Goal: Task Accomplishment & Management: Manage account settings

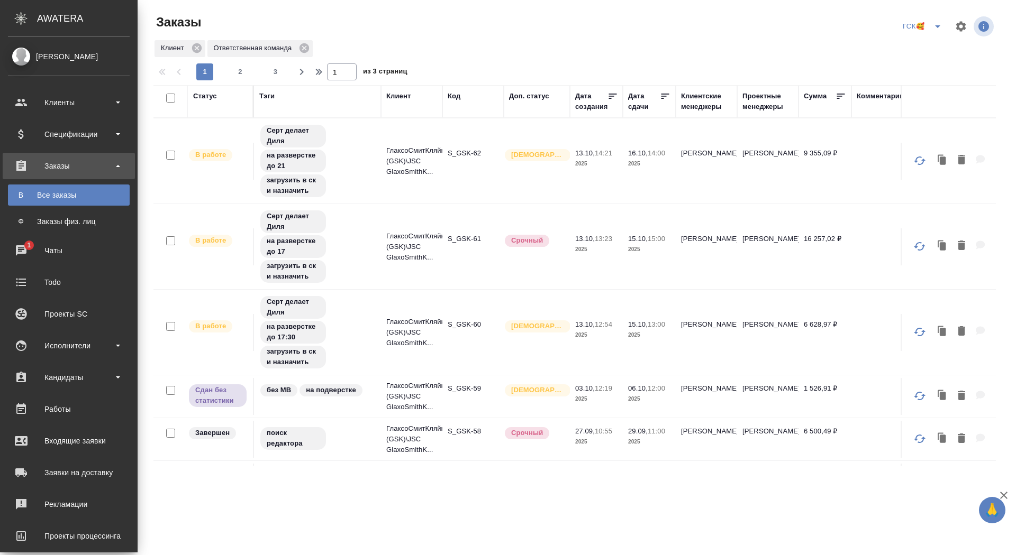
click at [26, 253] on div "Чаты" at bounding box center [69, 251] width 122 height 16
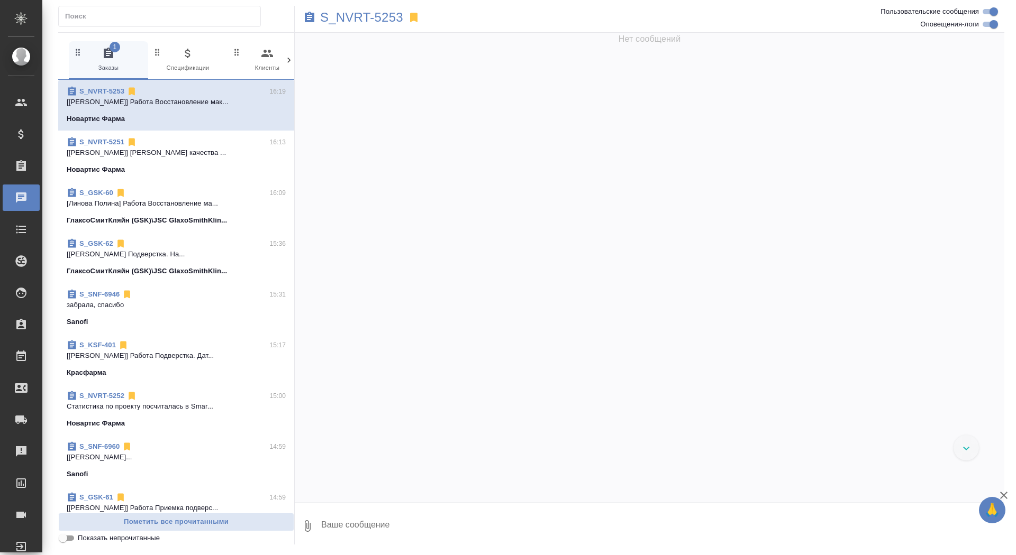
scroll to position [25565, 0]
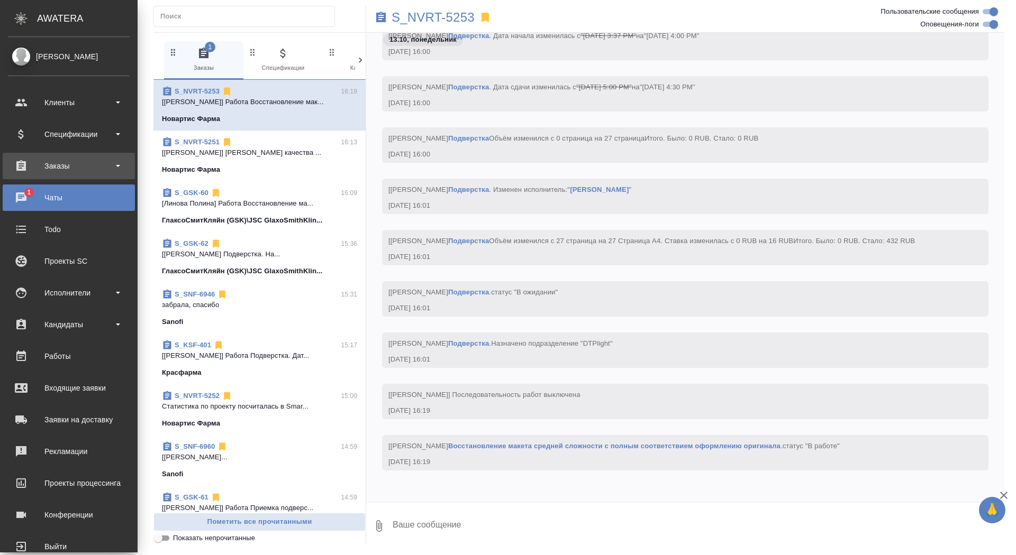
click at [23, 162] on div "Заказы" at bounding box center [69, 166] width 122 height 16
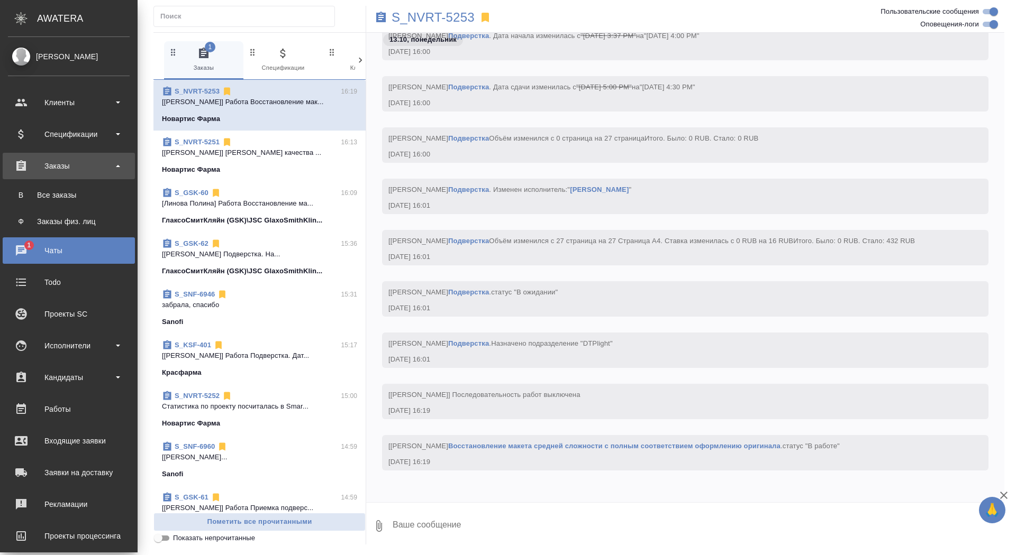
click at [23, 197] on div "Все заказы" at bounding box center [68, 195] width 111 height 11
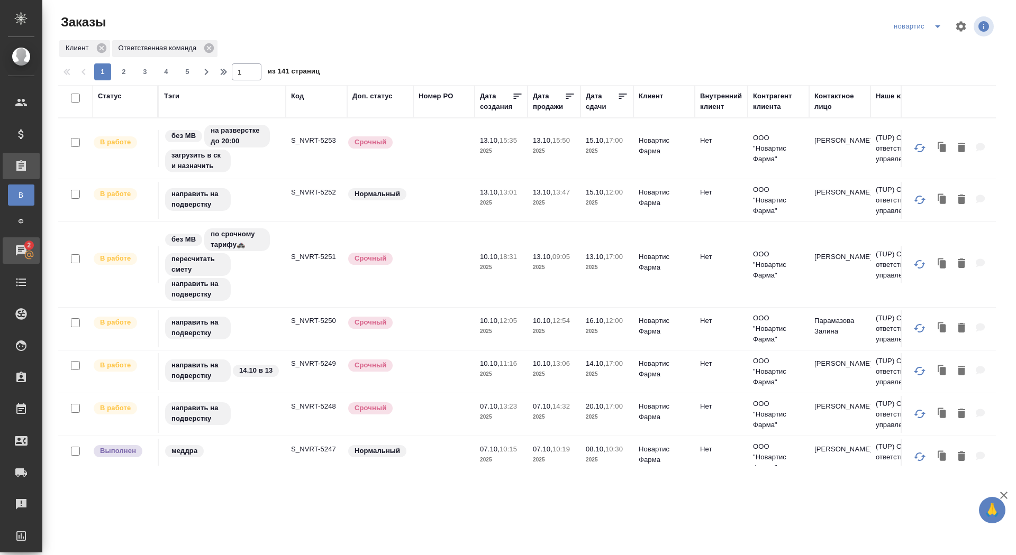
click at [21, 254] on div "Чаты" at bounding box center [8, 251] width 26 height 16
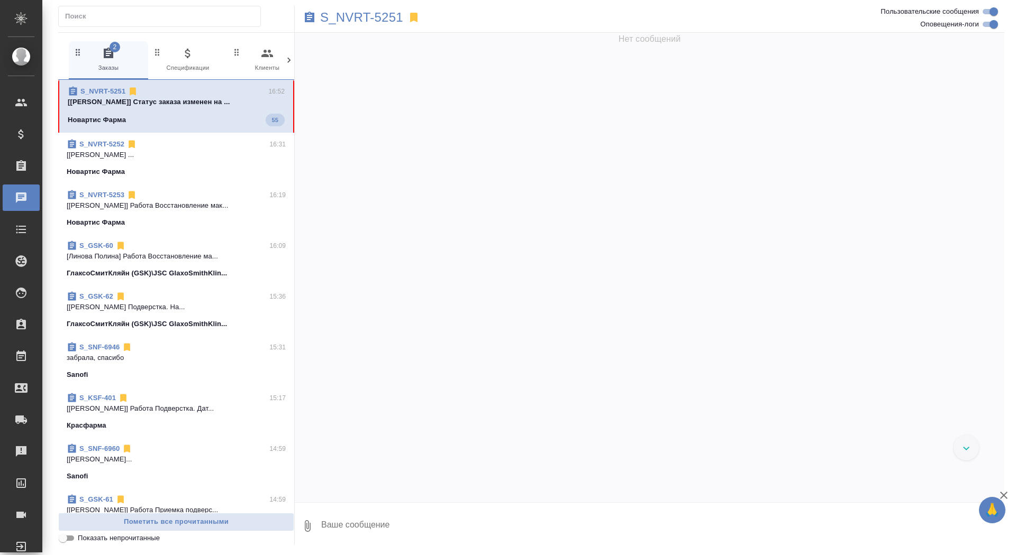
scroll to position [47192, 0]
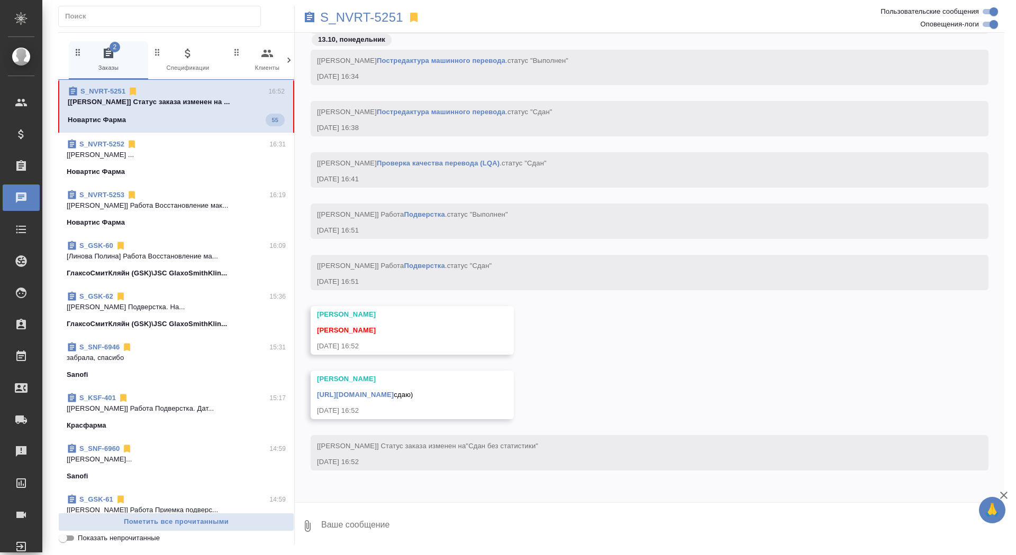
click at [440, 480] on div "[Грабко Мария] Статус заказа изменен на "Сдан без статистики" 13.10.25, 16:52" at bounding box center [649, 460] width 709 height 51
click at [441, 499] on div "13.10, понедельник [Панькина Анна] Работа Подверстка . статус "В работе" 13.10.…" at bounding box center [649, 268] width 709 height 470
click at [442, 523] on textarea at bounding box center [662, 526] width 684 height 36
type textarea "забрала, спасибо большое"
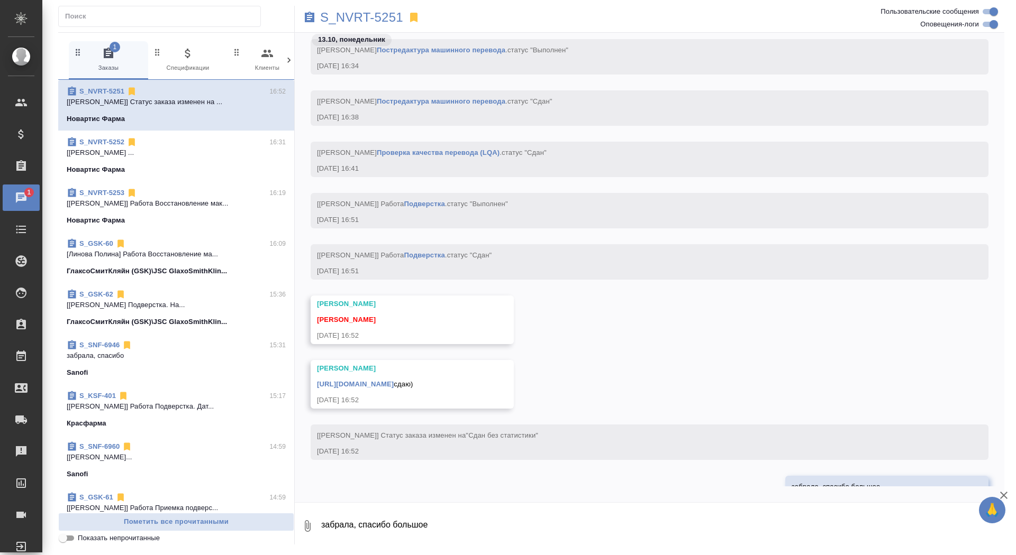
scroll to position [47242, 0]
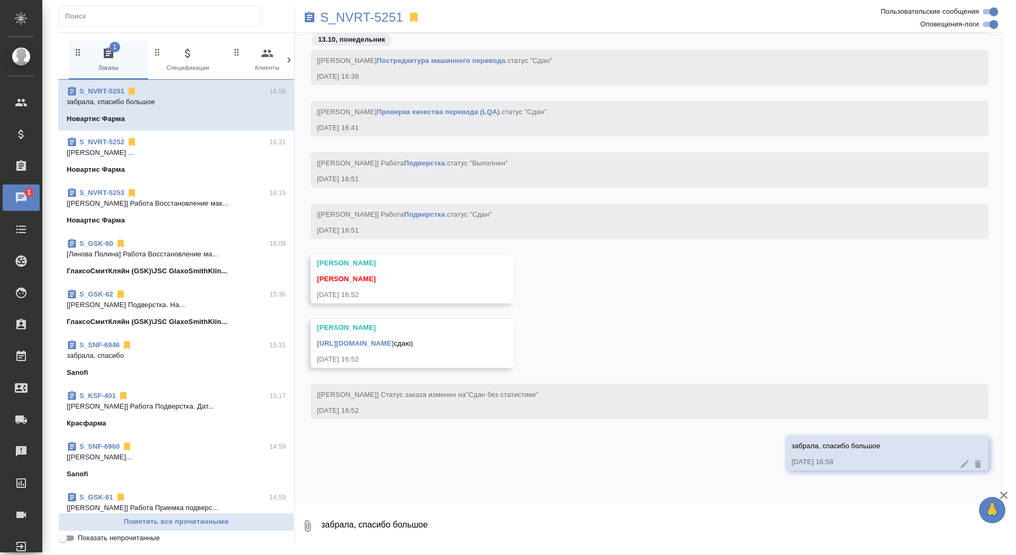
click at [394, 340] on link "https://drive.awatera.com/apps/files/files/10679423?dir=/Shares/Novartos_Pharma…" at bounding box center [355, 344] width 77 height 8
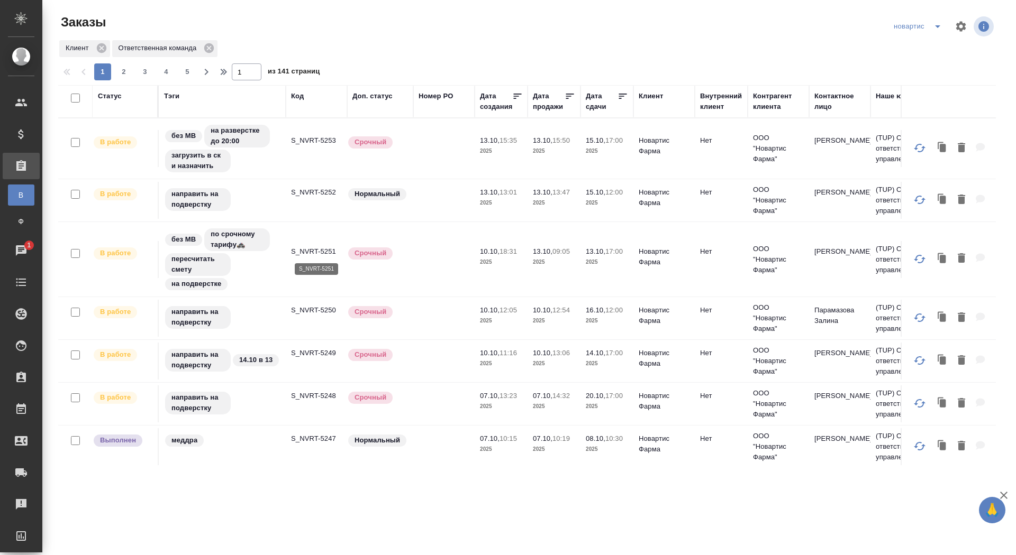
click at [322, 251] on p "S_NVRT-5251" at bounding box center [316, 251] width 51 height 11
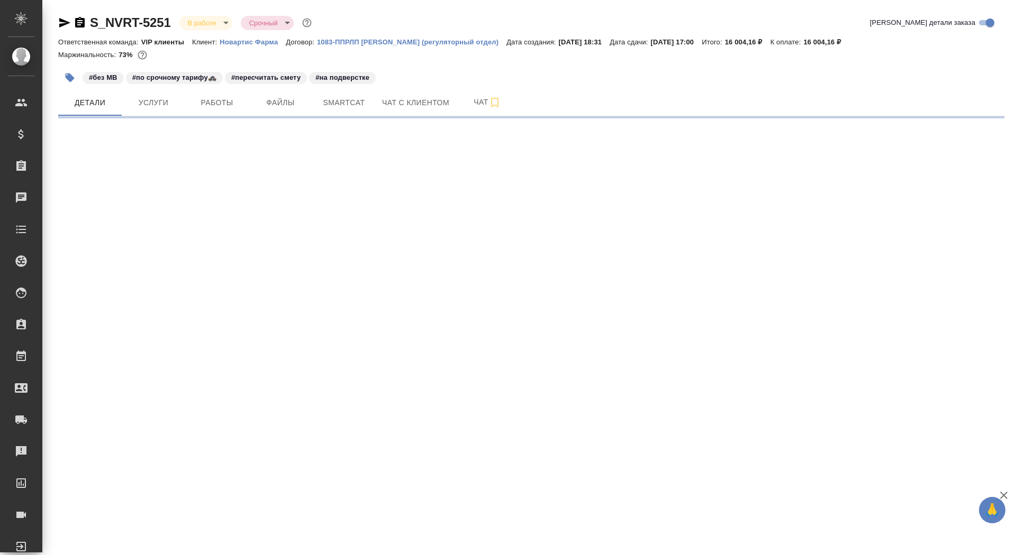
select select "RU"
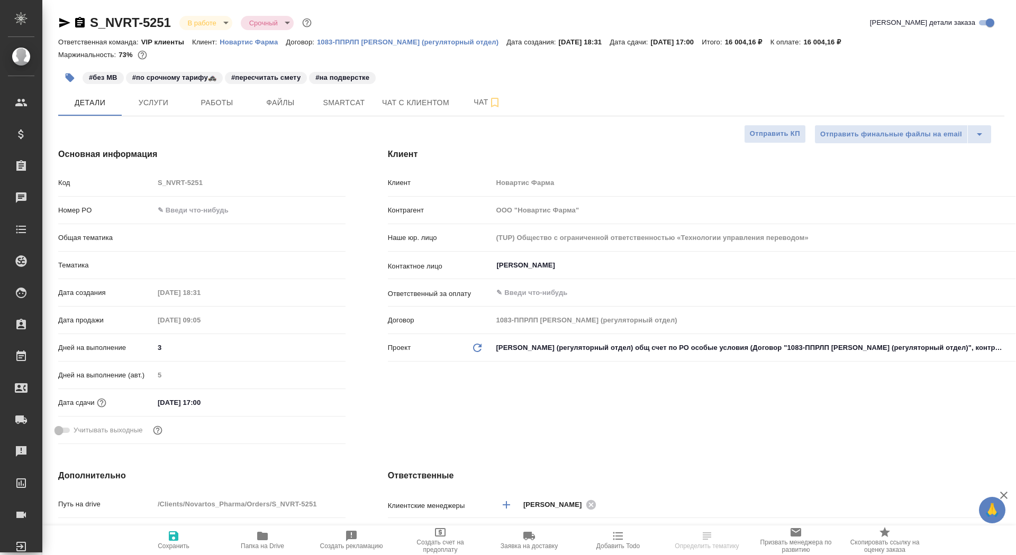
type textarea "x"
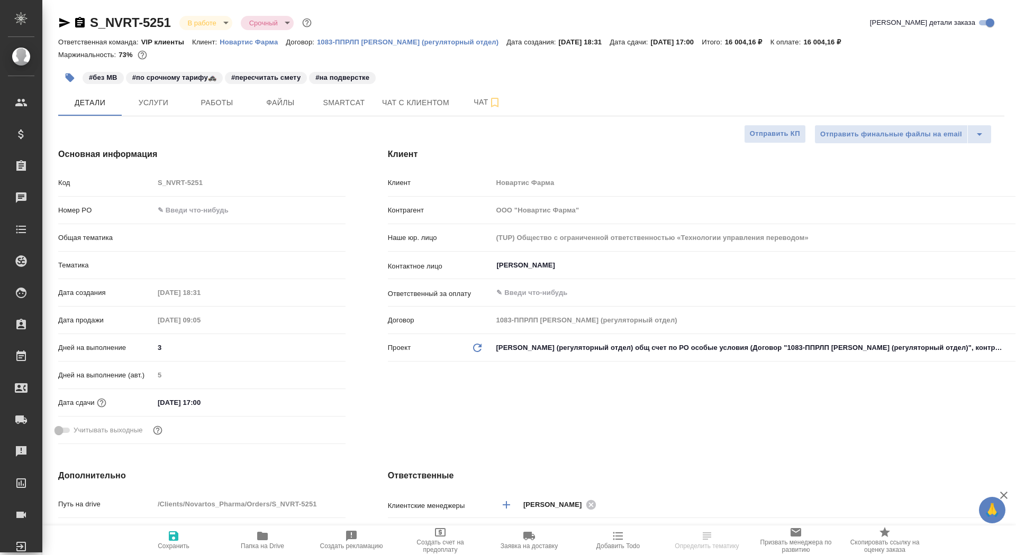
type textarea "x"
type input "[PERSON_NAME]"
type input "Комаров Роман"
type textarea "x"
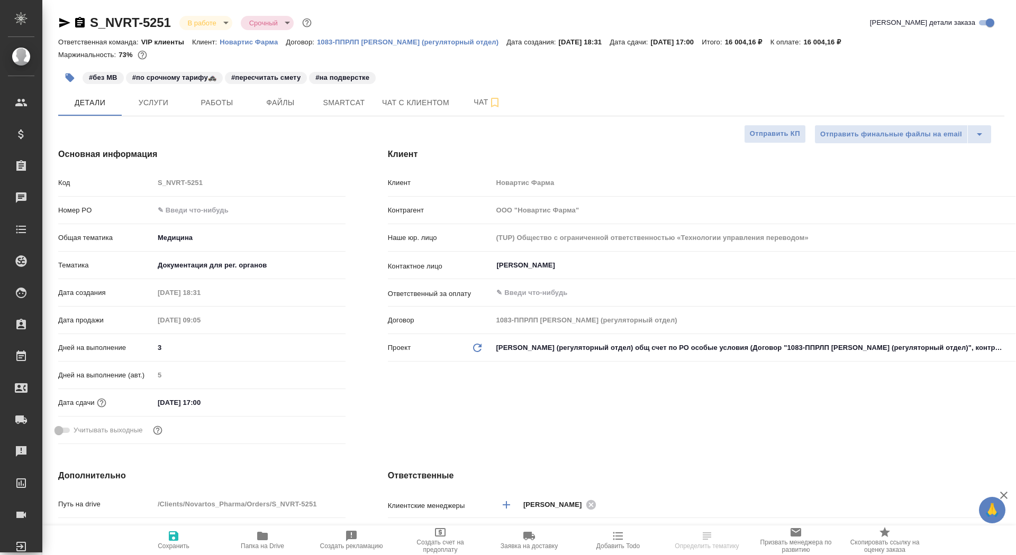
type textarea "x"
click at [79, 21] on icon "button" at bounding box center [80, 22] width 13 height 13
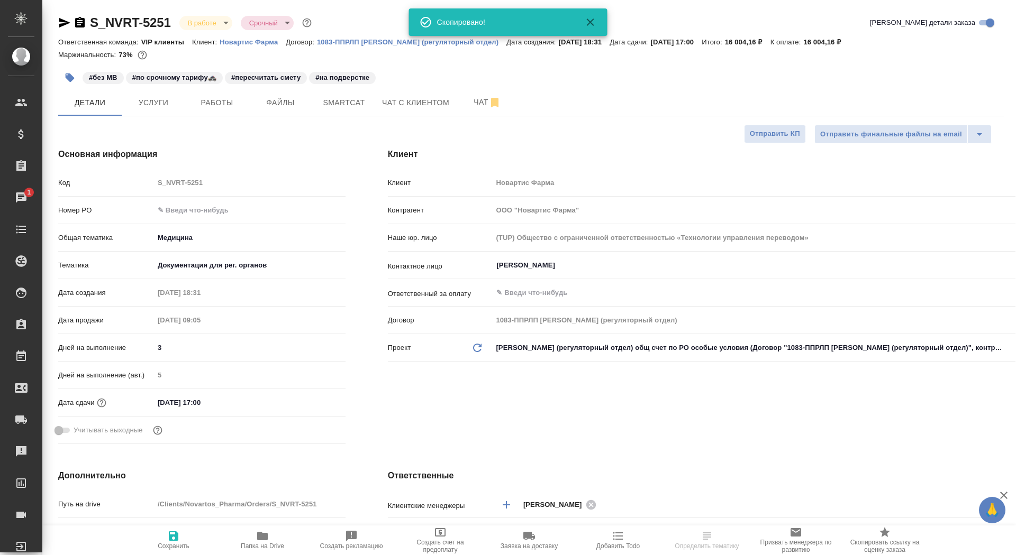
select select "RU"
type textarea "x"
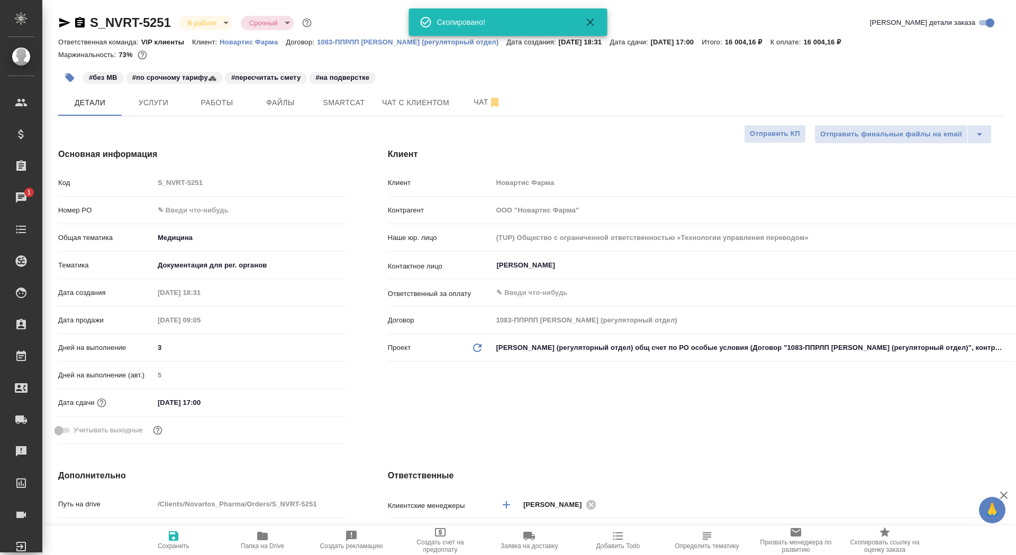
type textarea "x"
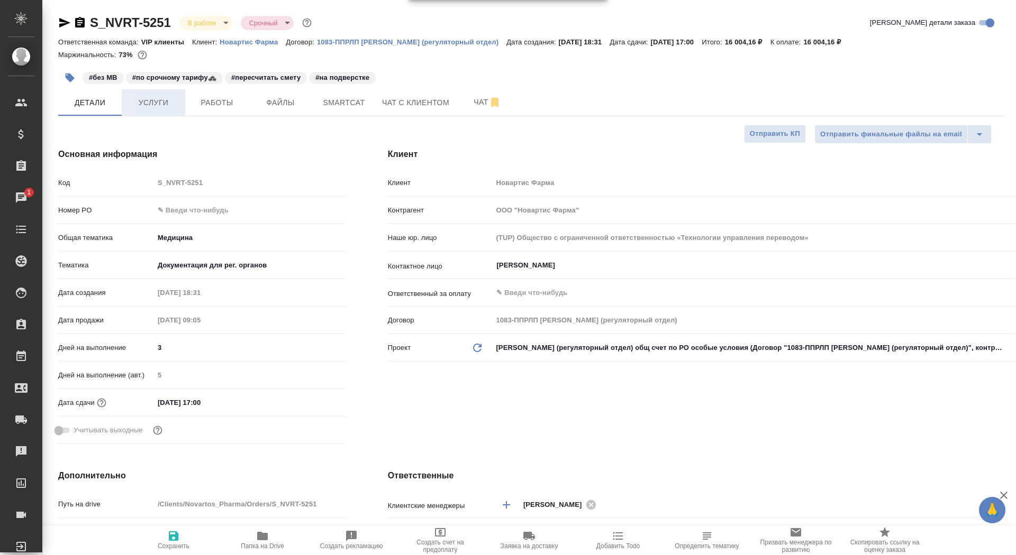
click at [176, 107] on span "Услуги" at bounding box center [153, 102] width 51 height 13
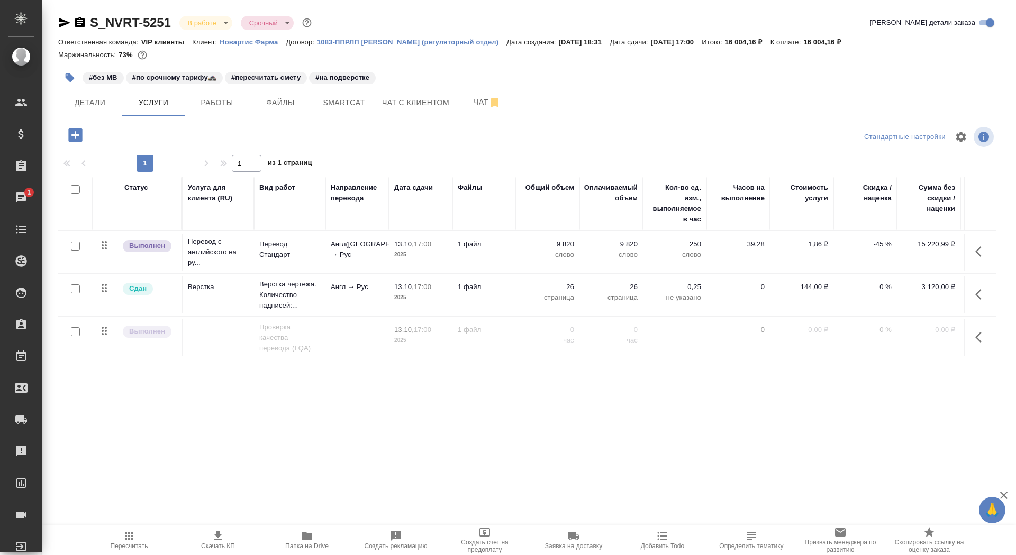
click at [356, 260] on td "Англ([GEOGRAPHIC_DATA]) → Рус" at bounding box center [356, 252] width 63 height 37
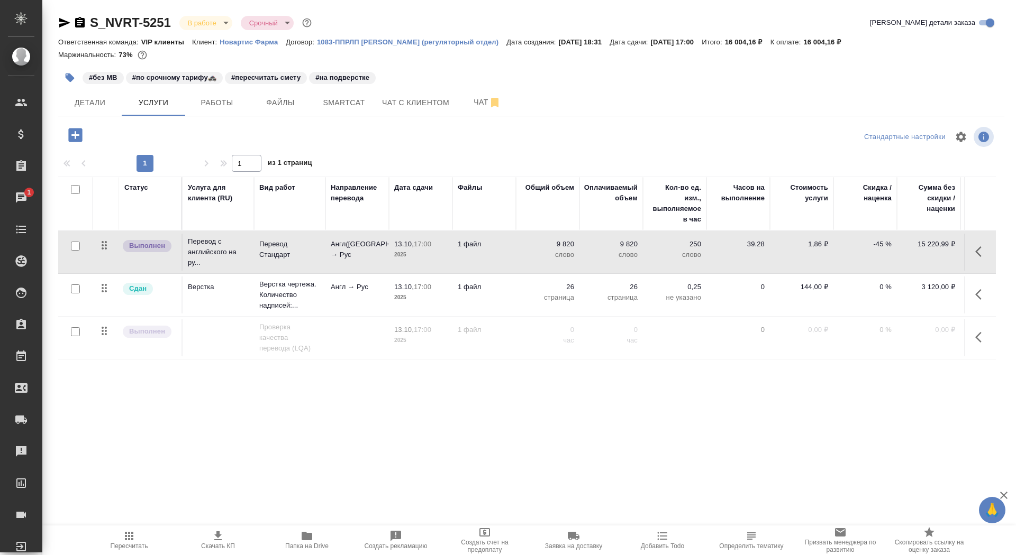
click at [356, 260] on td "Англ([GEOGRAPHIC_DATA]) → Рус" at bounding box center [356, 252] width 63 height 37
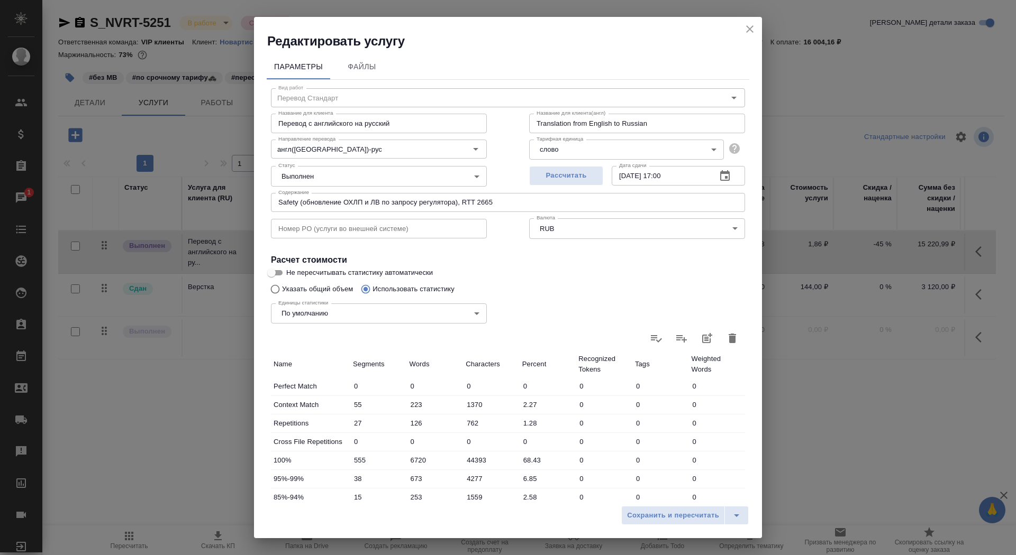
click at [746, 27] on icon "close" at bounding box center [749, 29] width 13 height 13
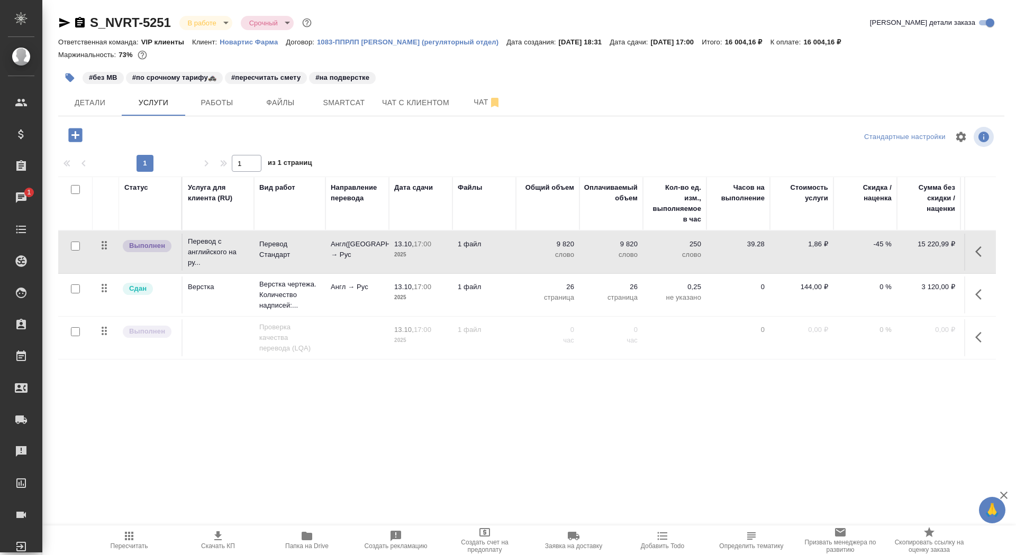
click at [339, 254] on p "Англ([GEOGRAPHIC_DATA]) → Рус" at bounding box center [357, 249] width 53 height 21
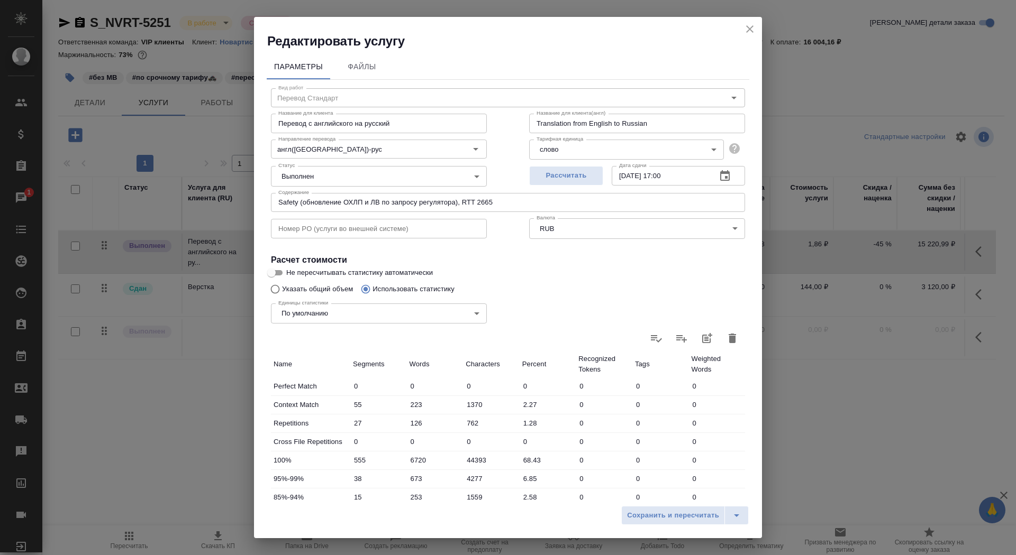
click at [287, 273] on span "Не пересчитывать статистику автоматически" at bounding box center [359, 273] width 147 height 11
click at [287, 273] on input "Не пересчитывать статистику автоматически" at bounding box center [271, 273] width 38 height 13
checkbox input "true"
click at [639, 512] on span "Сохранить и пересчитать" at bounding box center [673, 516] width 92 height 12
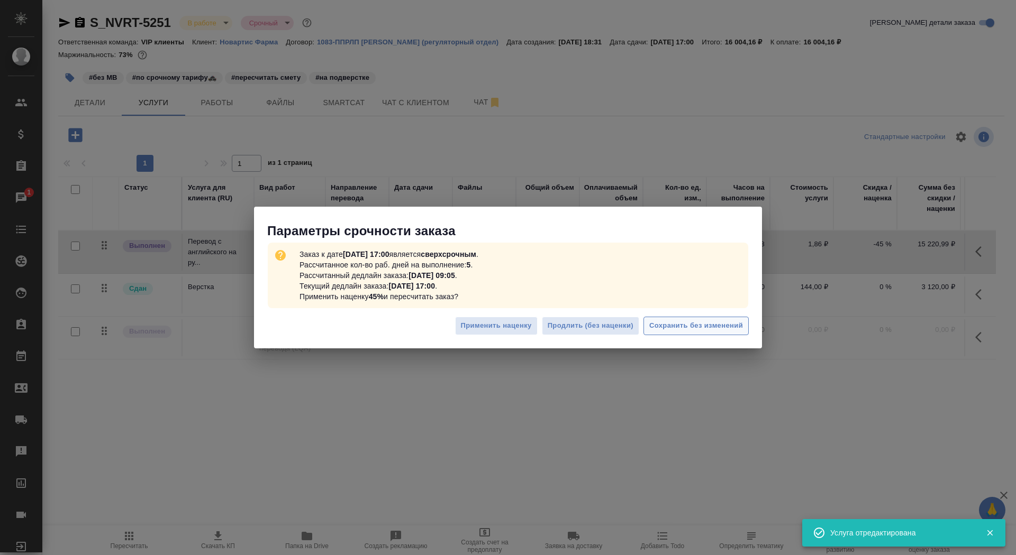
click at [662, 328] on span "Сохранить без изменений" at bounding box center [696, 326] width 94 height 12
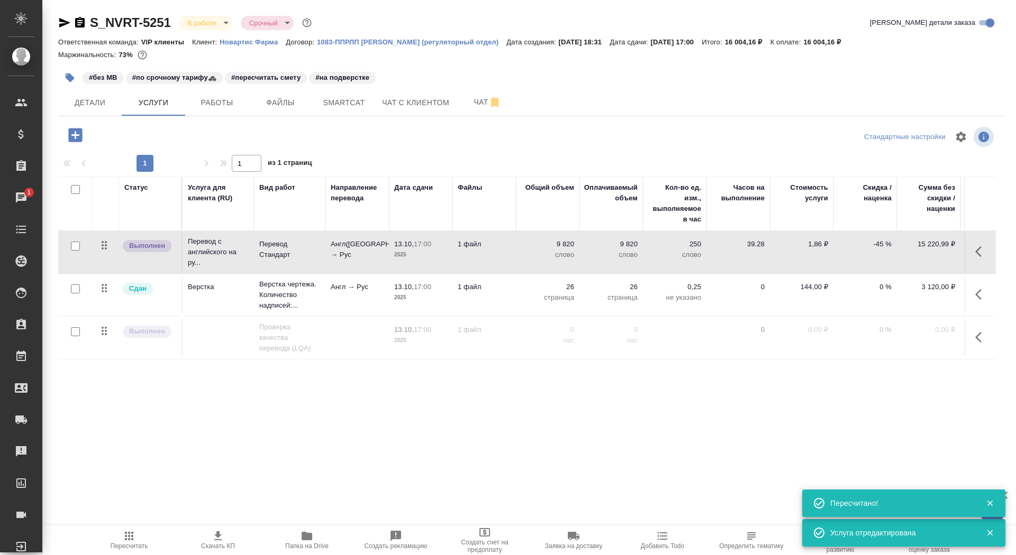
click at [503, 244] on p "1 файл" at bounding box center [484, 244] width 53 height 11
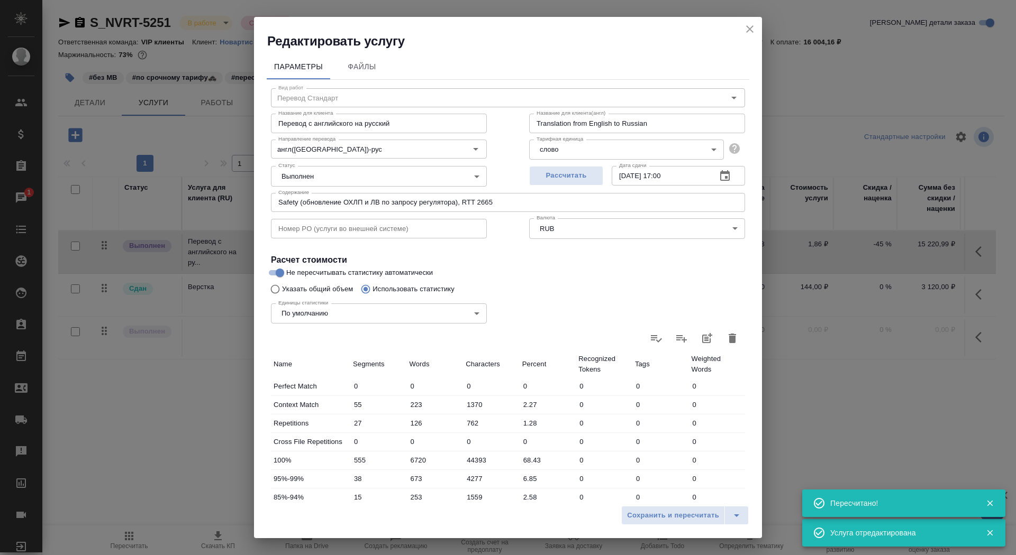
click at [733, 339] on icon "button" at bounding box center [731, 339] width 7 height 10
type input "0"
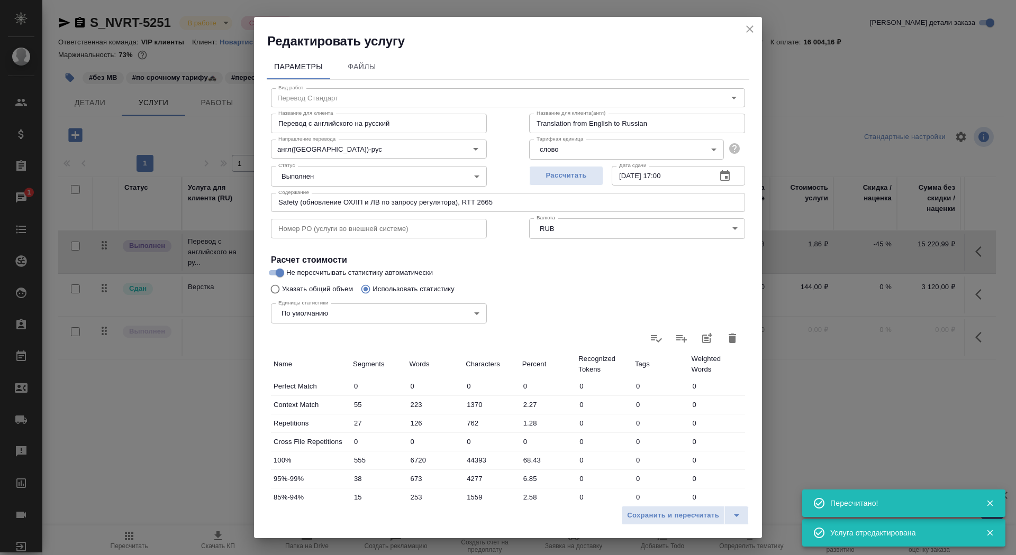
type input "0"
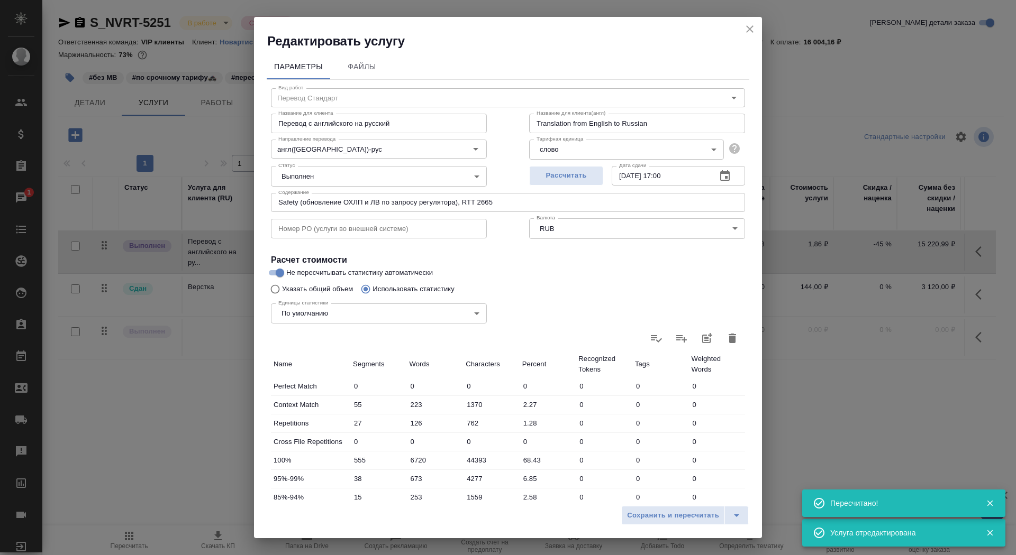
type input "0"
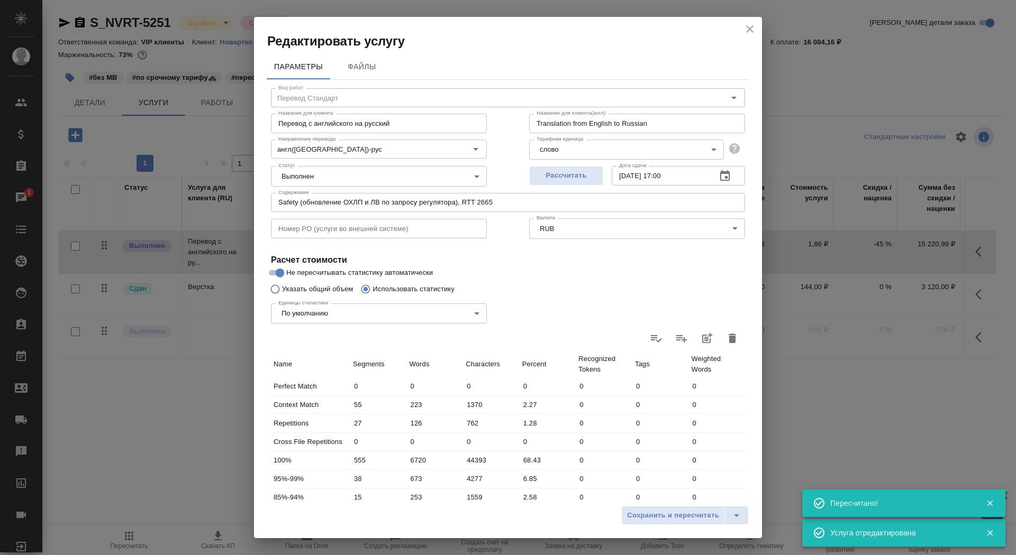
type input "0"
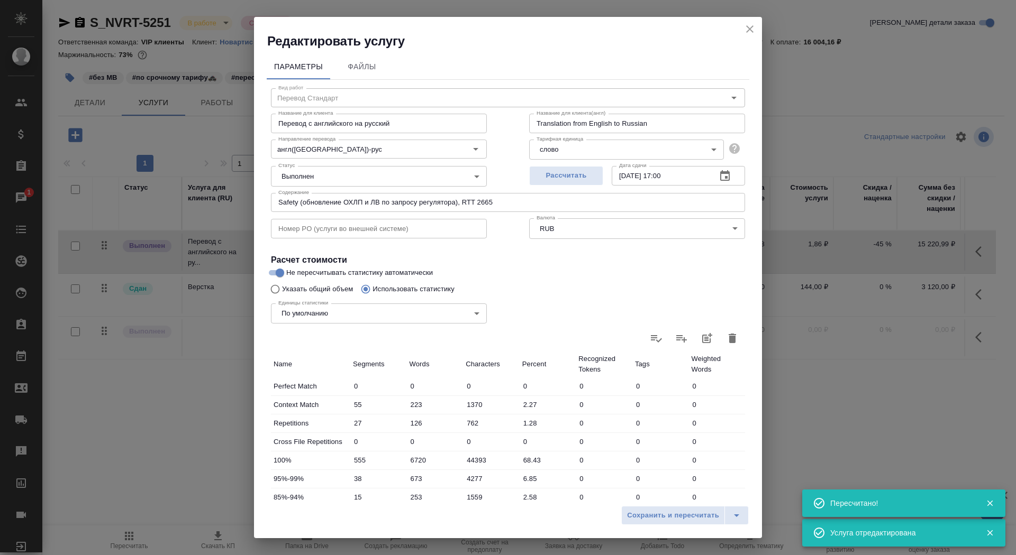
type input "0"
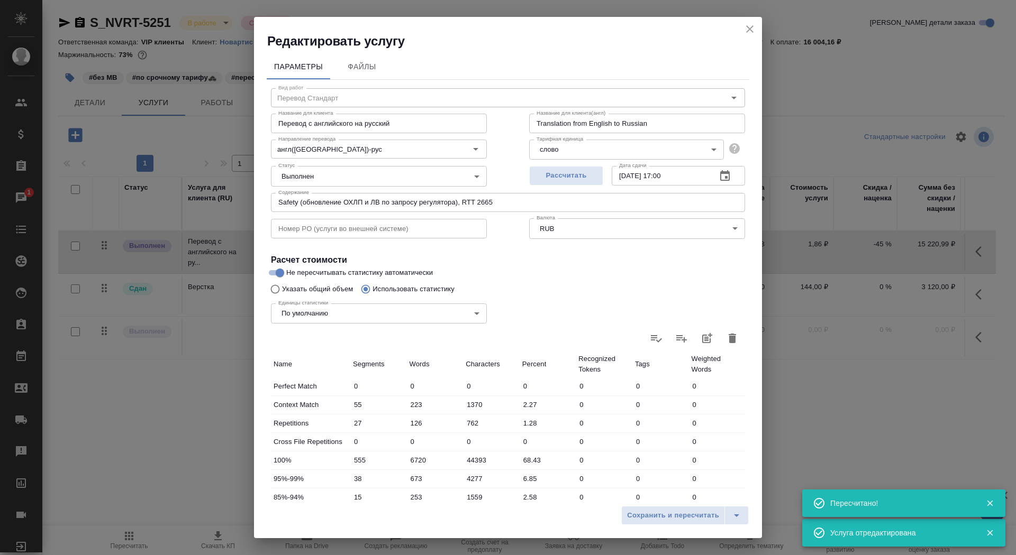
type input "0"
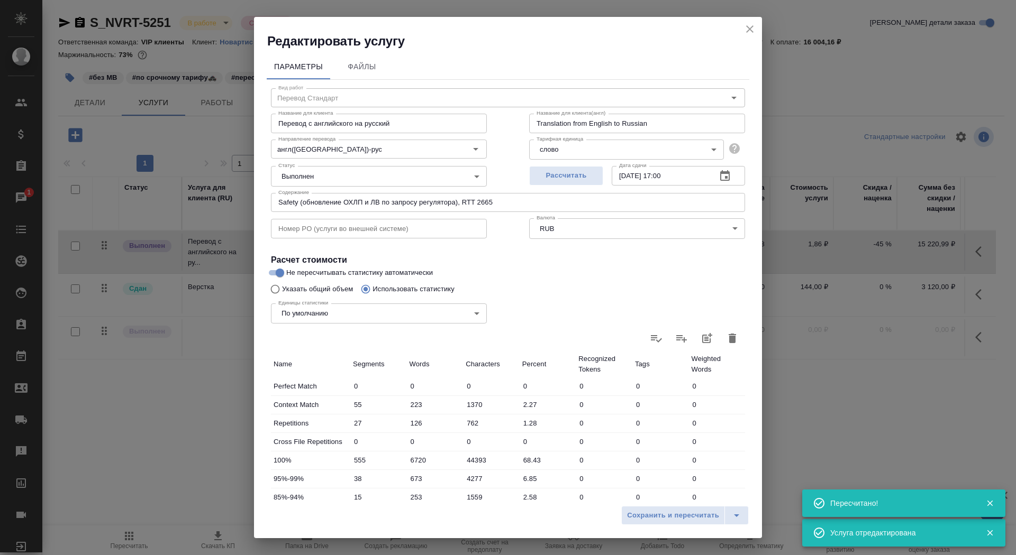
type input "0"
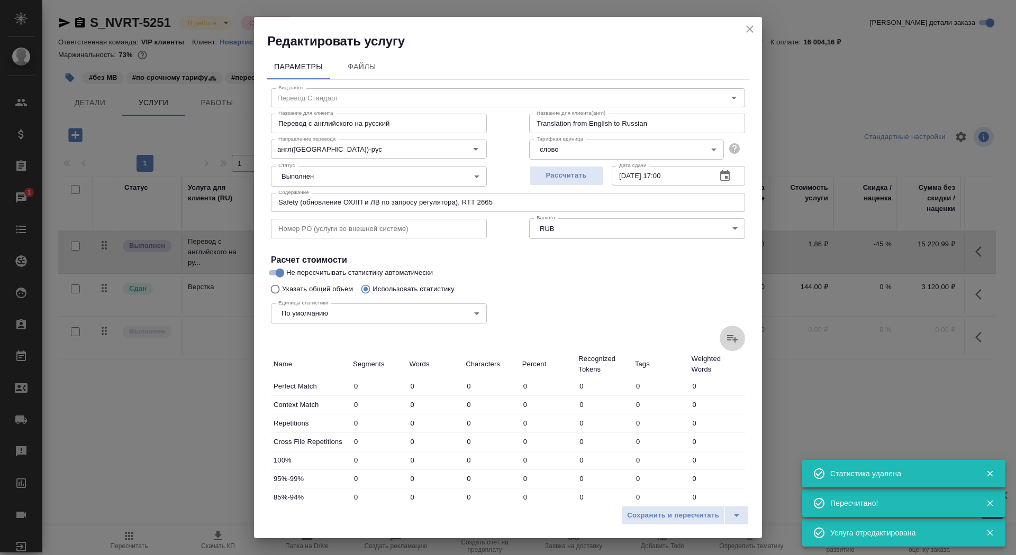
click at [730, 336] on icon at bounding box center [732, 338] width 11 height 7
click at [0, 0] on input "file" at bounding box center [0, 0] width 0 height 0
click at [743, 339] on label at bounding box center [731, 338] width 25 height 25
click at [0, 0] on input "file" at bounding box center [0, 0] width 0 height 0
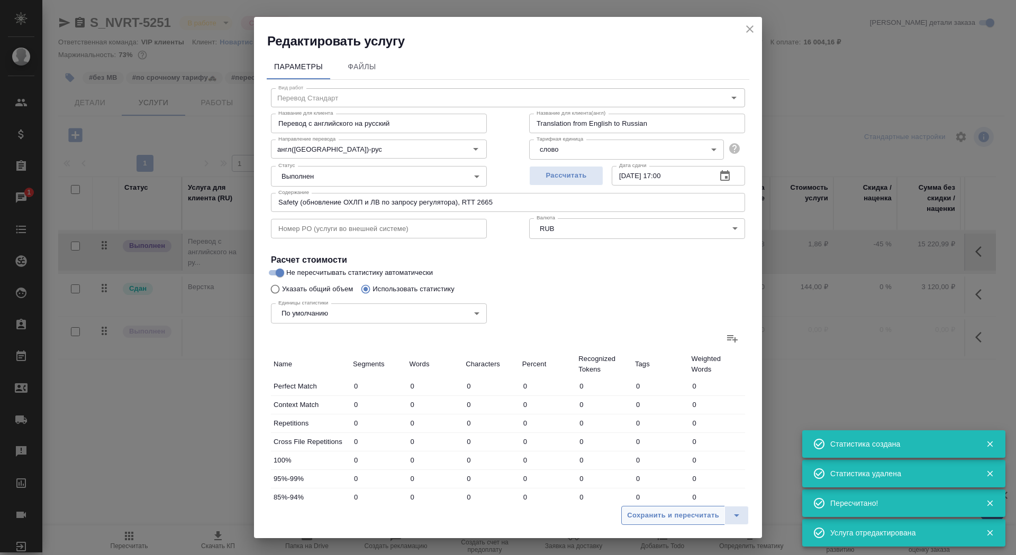
type input "55"
type input "223"
type input "1370"
type input "27"
type input "126"
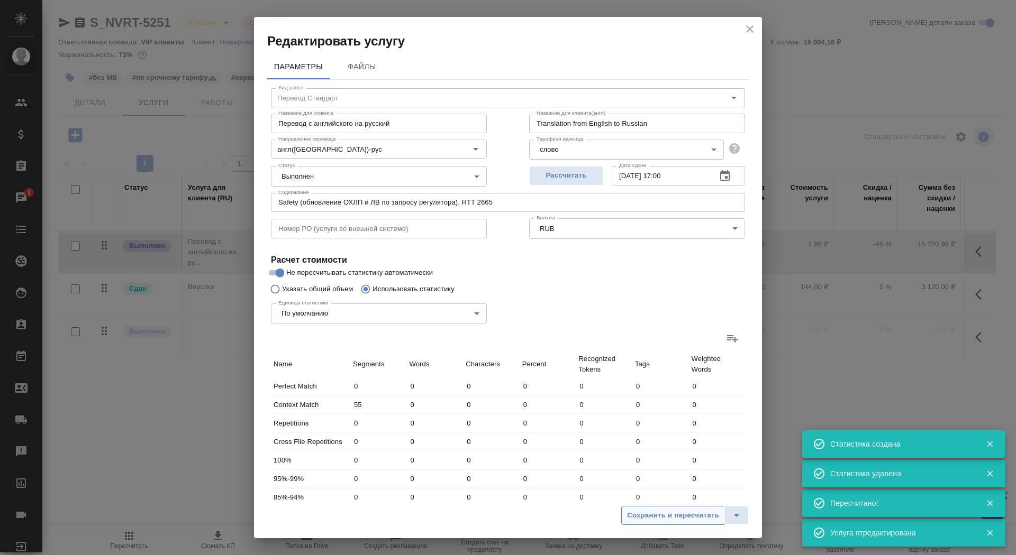
type input "762"
type input "555"
type input "6720"
type input "44393"
type input "38"
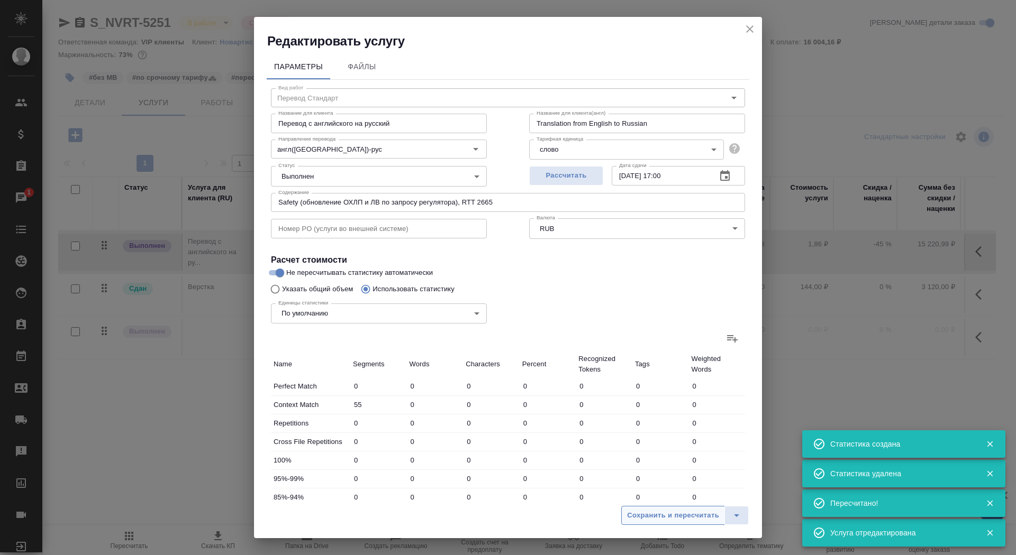
type input "673"
type input "4277"
type input "15"
type input "253"
type input "1559"
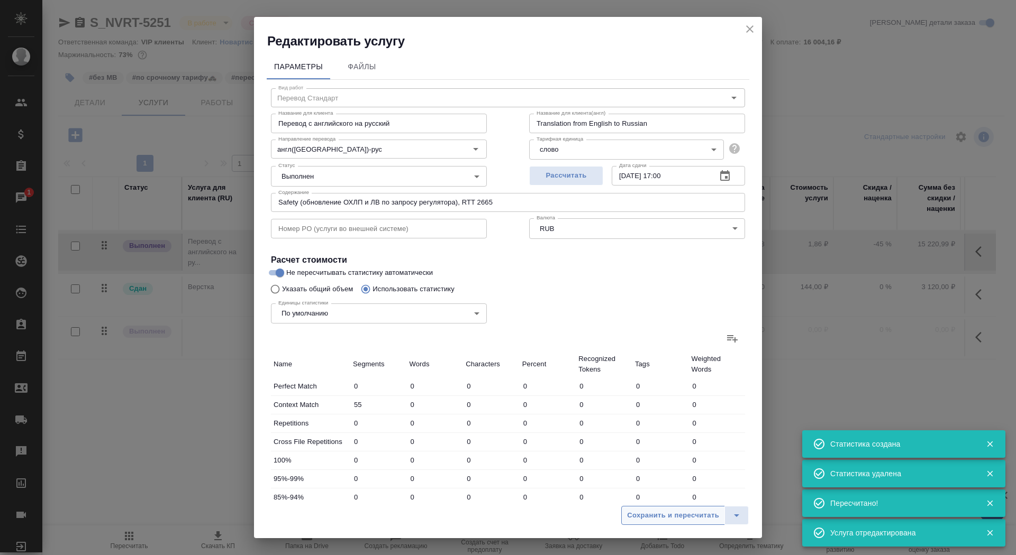
type input "20"
type input "177"
type input "1146"
type input "114"
type input "1648"
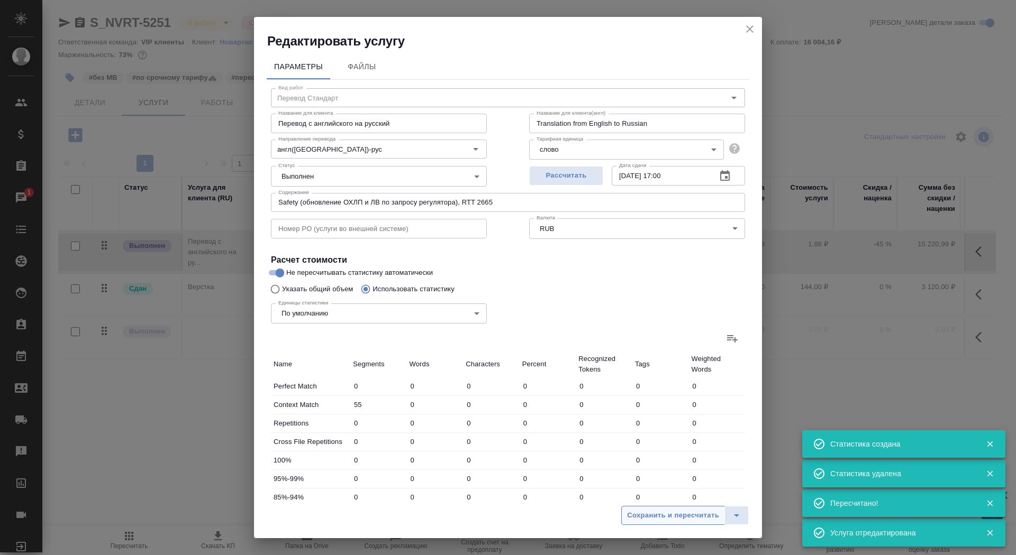
type input "10230"
type input "797"
type input "9694"
type input "62975"
type input "824"
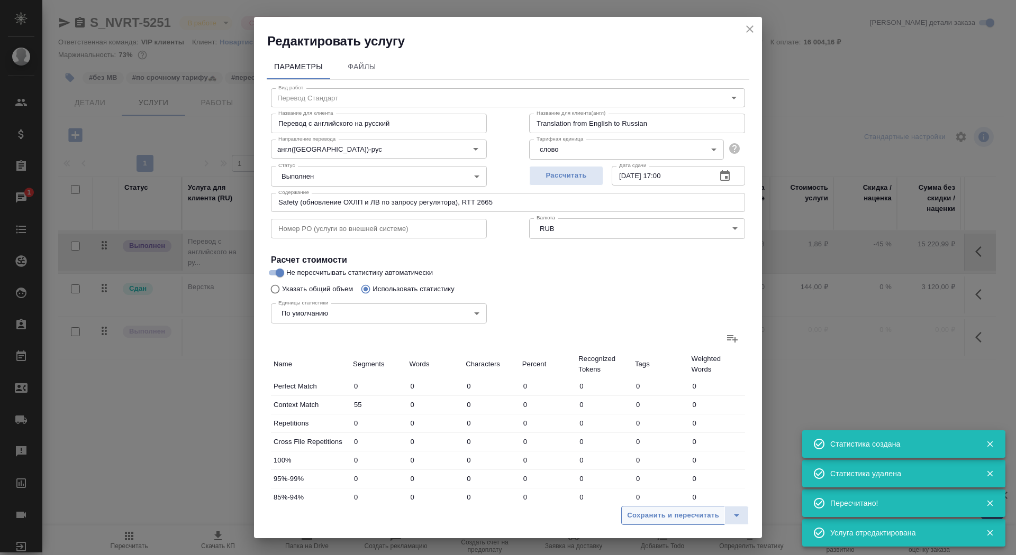
type input "9820"
type input "63737"
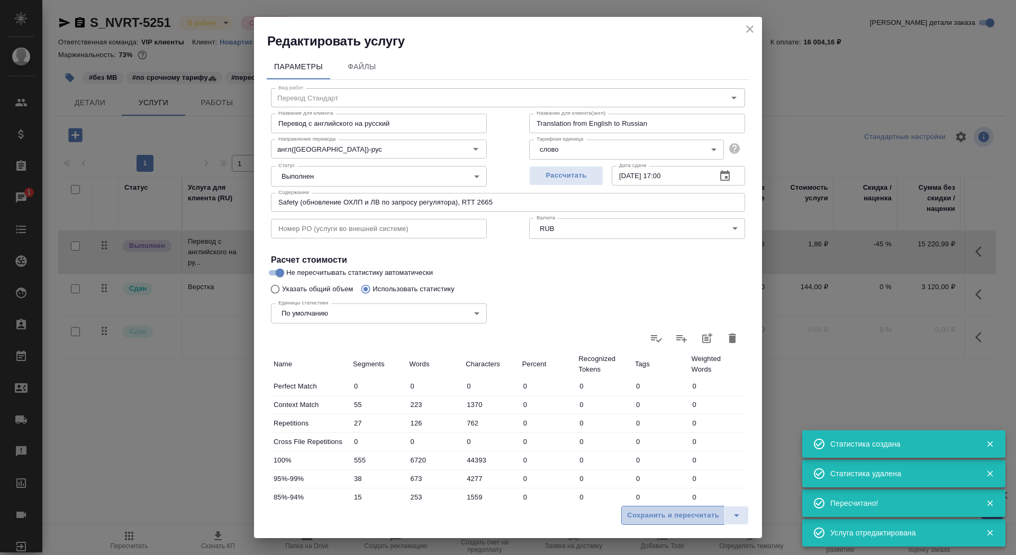
click at [646, 513] on span "Сохранить и пересчитать" at bounding box center [673, 516] width 92 height 12
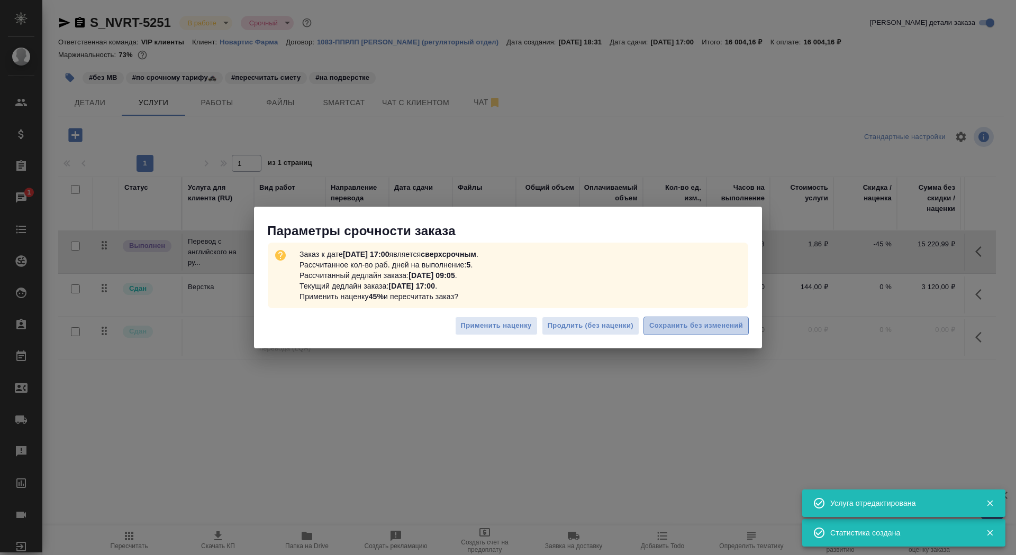
click at [667, 322] on span "Сохранить без изменений" at bounding box center [696, 326] width 94 height 12
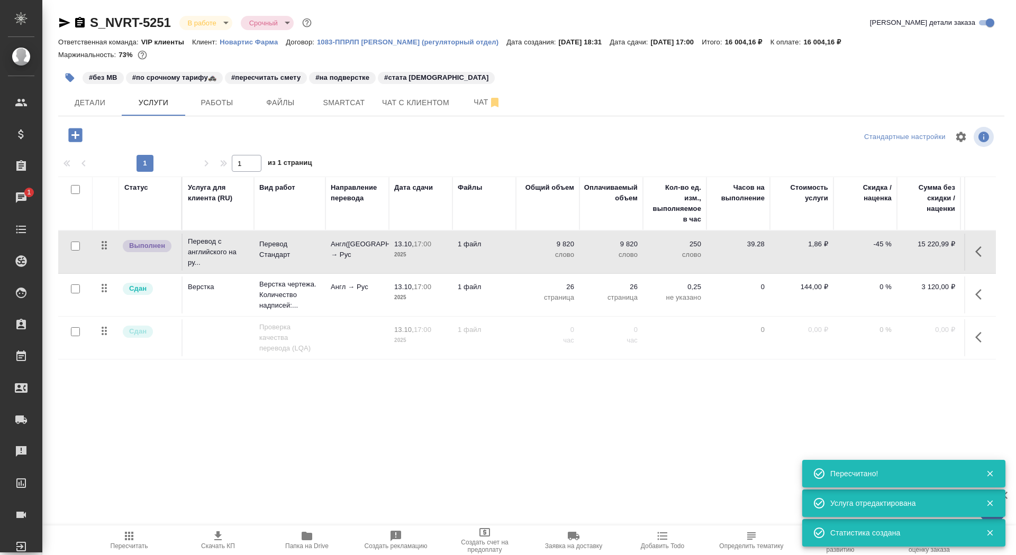
click at [524, 262] on td "9 820 слово" at bounding box center [547, 252] width 63 height 37
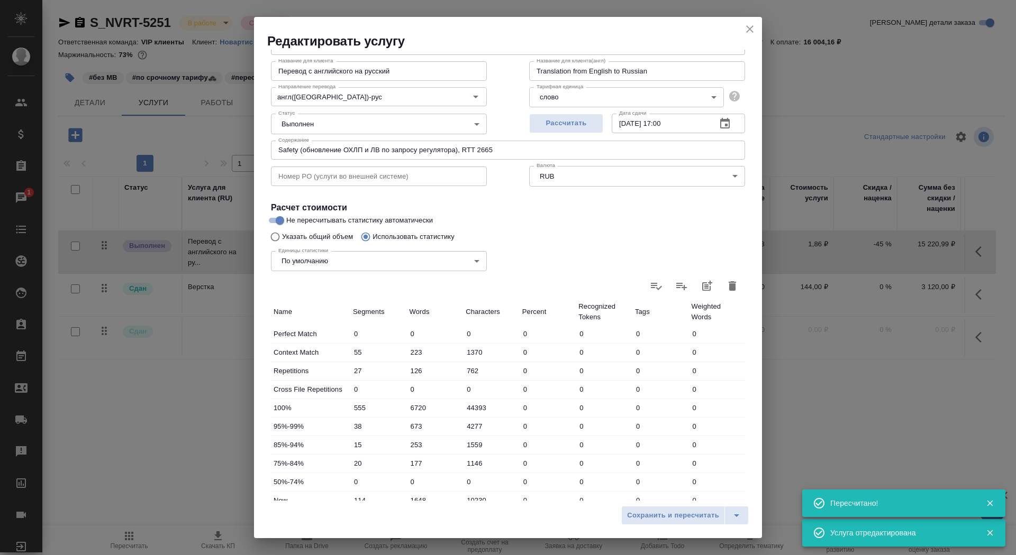
scroll to position [164, 0]
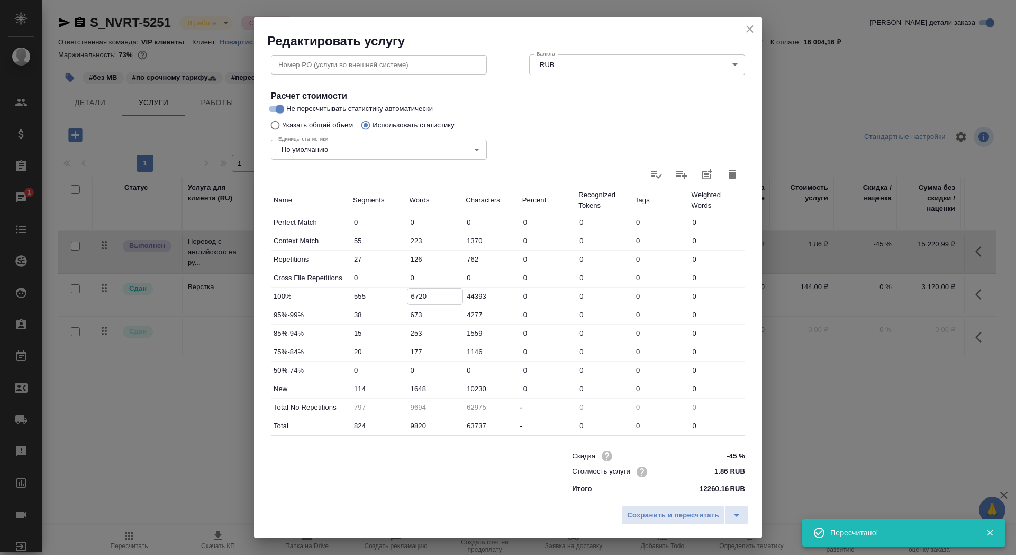
drag, startPoint x: 414, startPoint y: 295, endPoint x: 404, endPoint y: 295, distance: 10.0
click at [404, 295] on div "100% 555 6720 44393 0 0 0 0" at bounding box center [508, 297] width 474 height 18
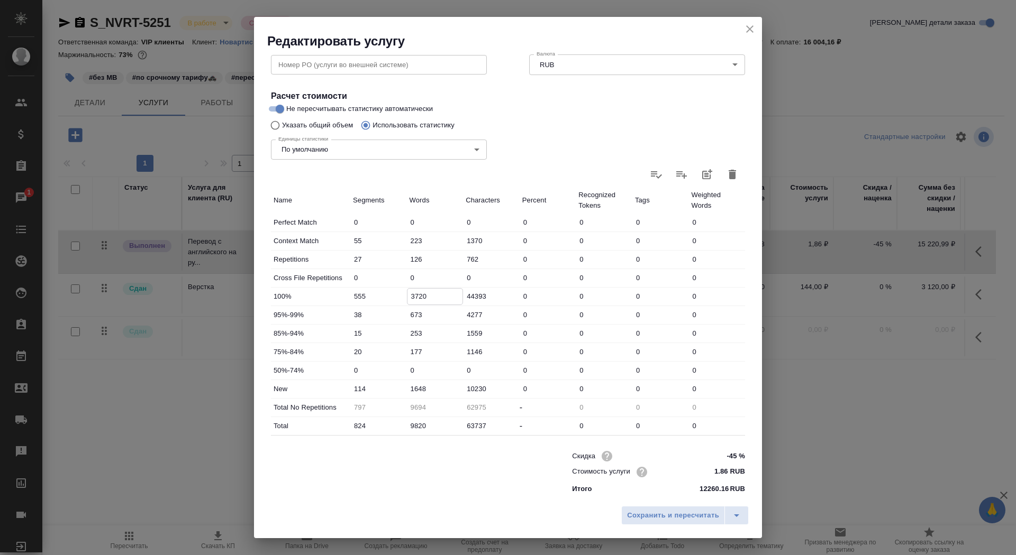
type input "3720"
click at [409, 387] on input "1648" at bounding box center [435, 388] width 56 height 15
type input "4648"
click at [677, 517] on span "Сохранить и пересчитать" at bounding box center [673, 516] width 92 height 12
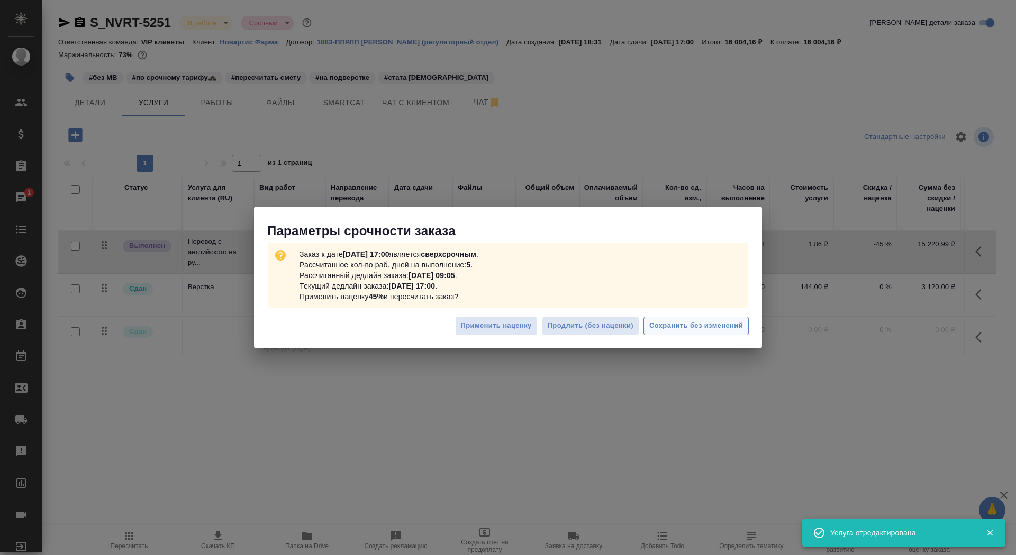
click at [689, 334] on button "Сохранить без изменений" at bounding box center [695, 326] width 105 height 19
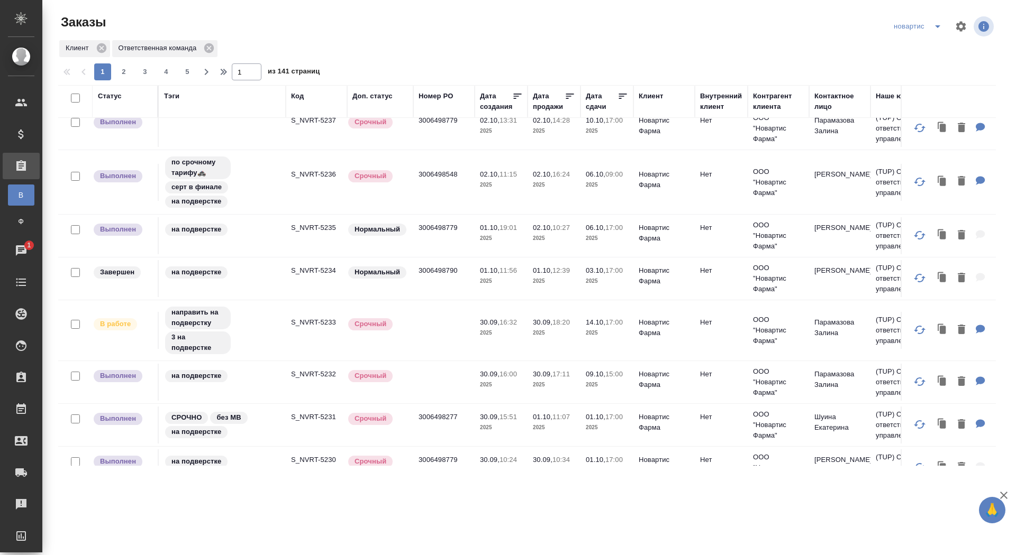
scroll to position [913, 0]
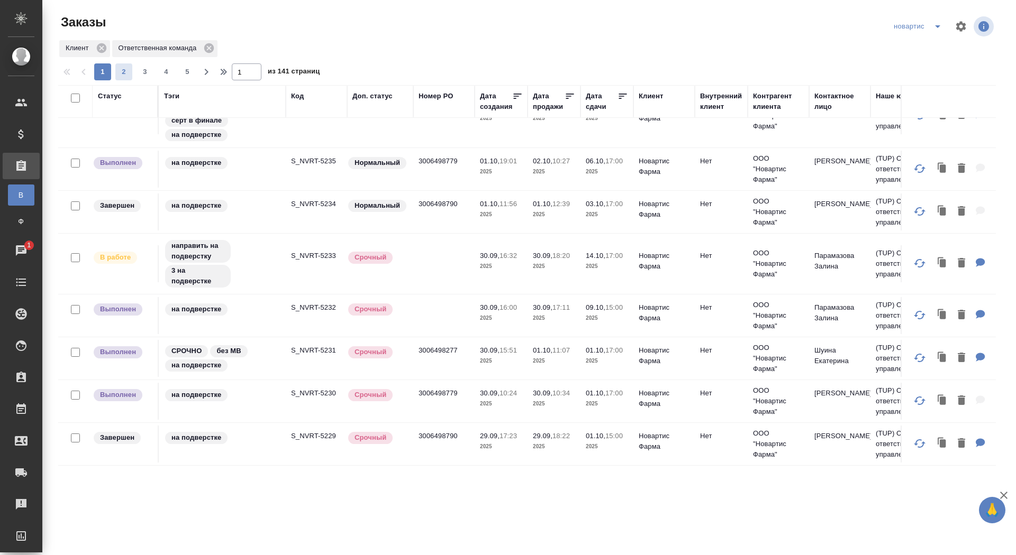
click at [128, 73] on span "2" at bounding box center [123, 72] width 17 height 11
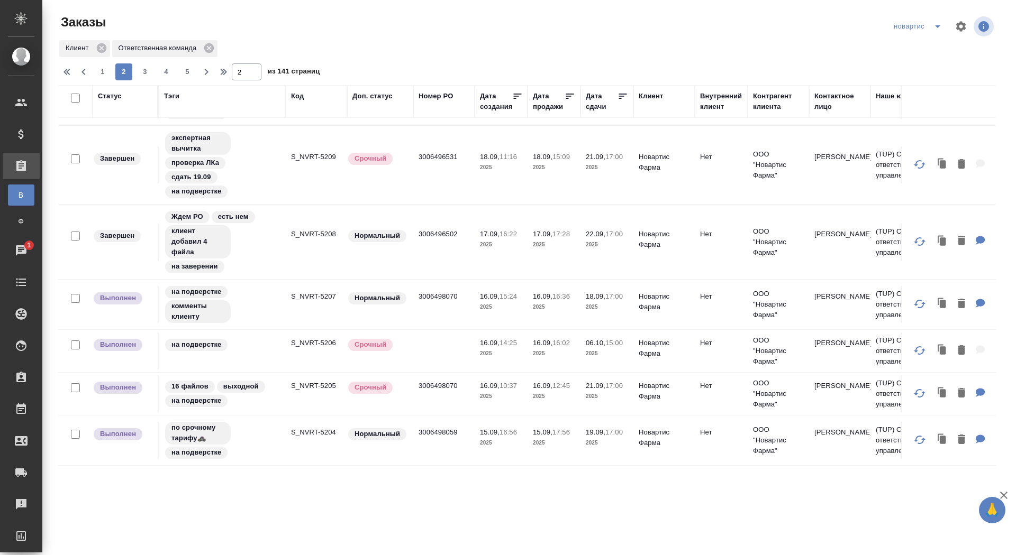
scroll to position [868, 0]
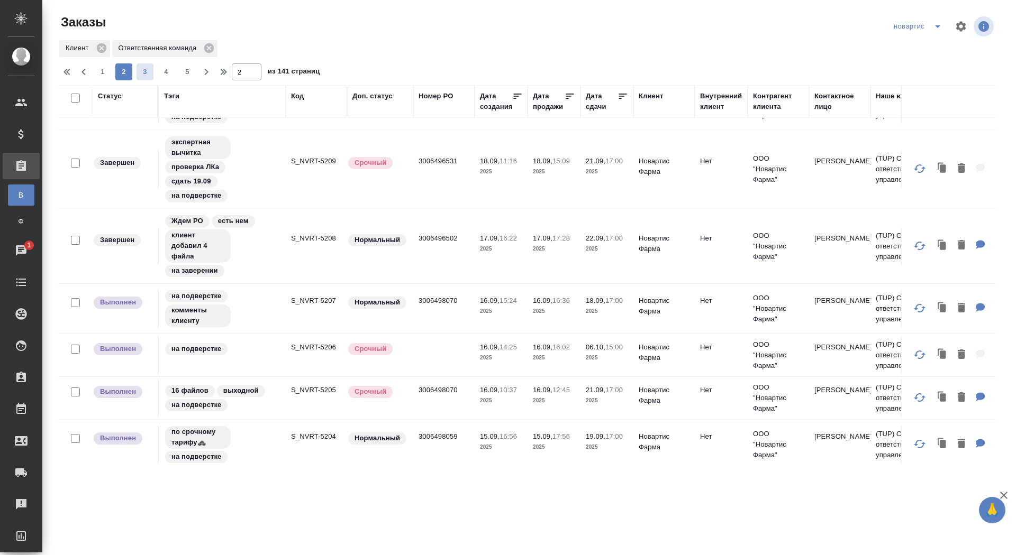
click at [144, 73] on span "3" at bounding box center [144, 72] width 17 height 11
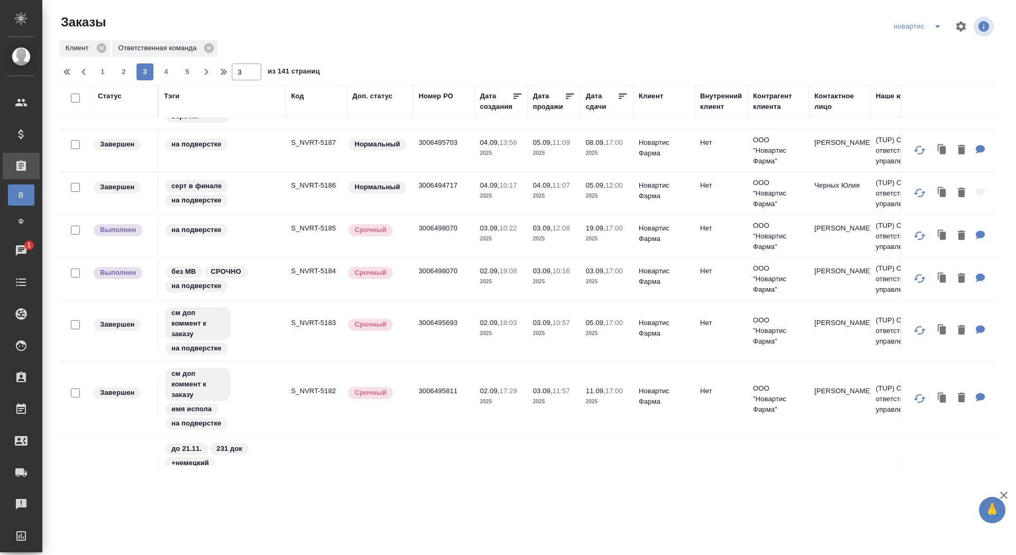
scroll to position [913, 0]
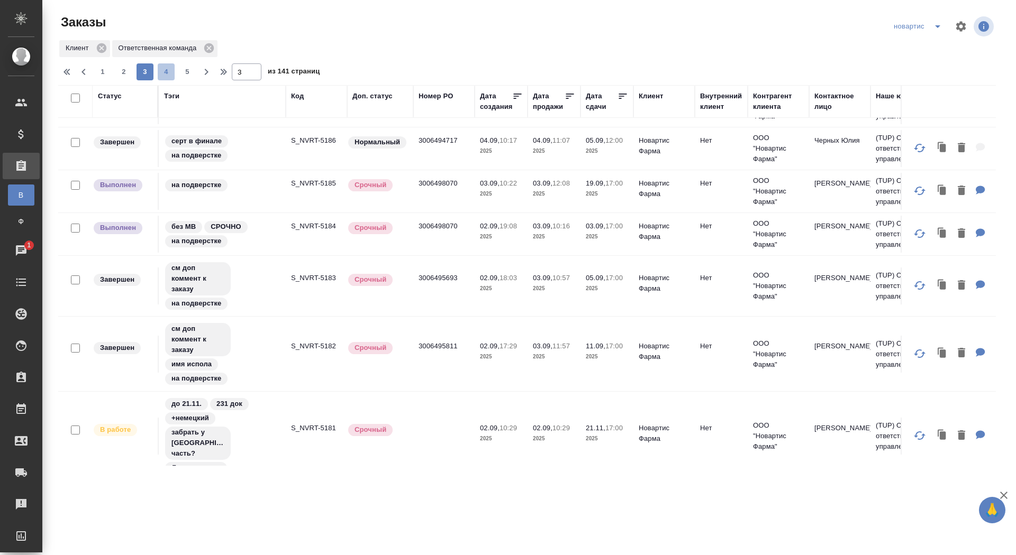
click at [162, 74] on span "4" at bounding box center [166, 72] width 17 height 11
type input "4"
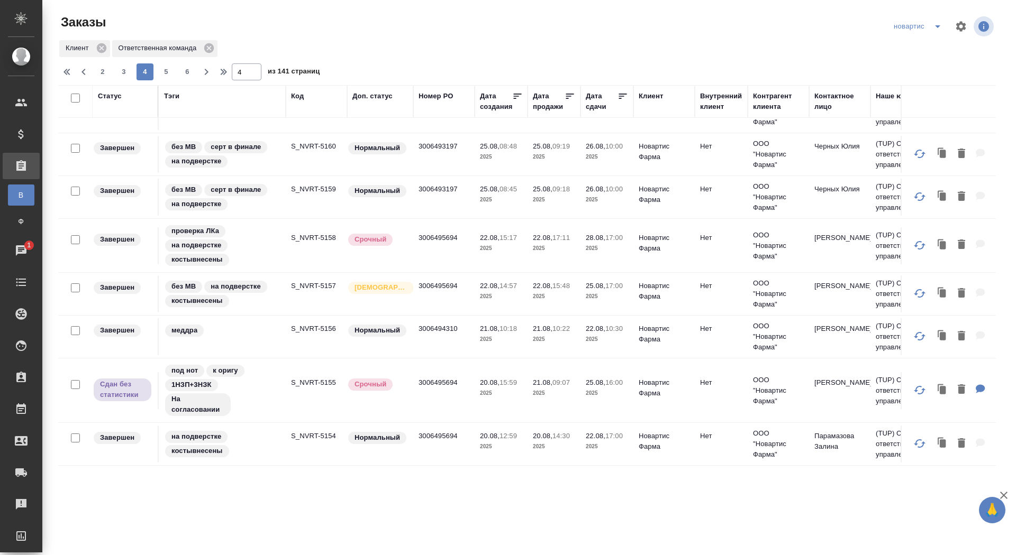
scroll to position [832, 0]
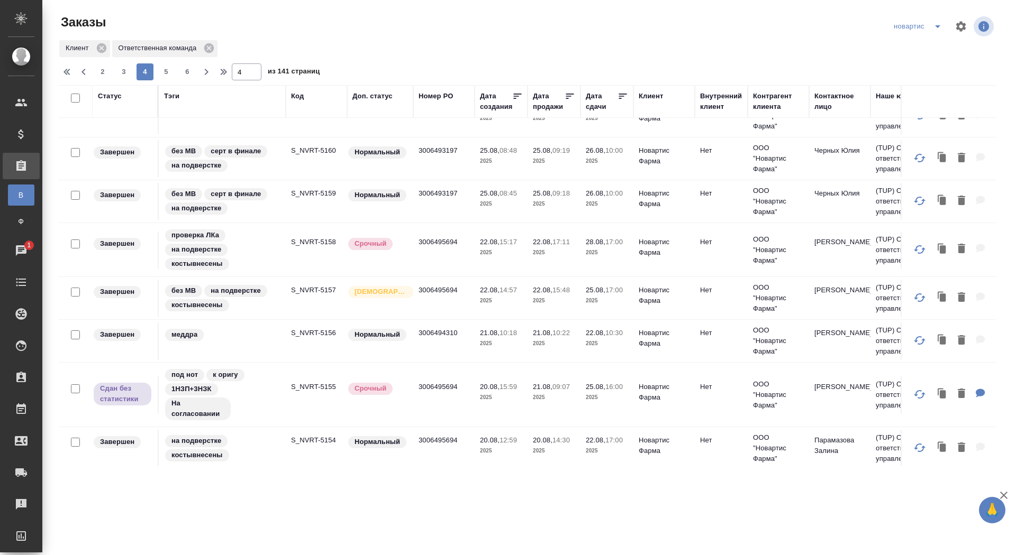
click at [343, 384] on td "S_NVRT-5155" at bounding box center [316, 395] width 61 height 37
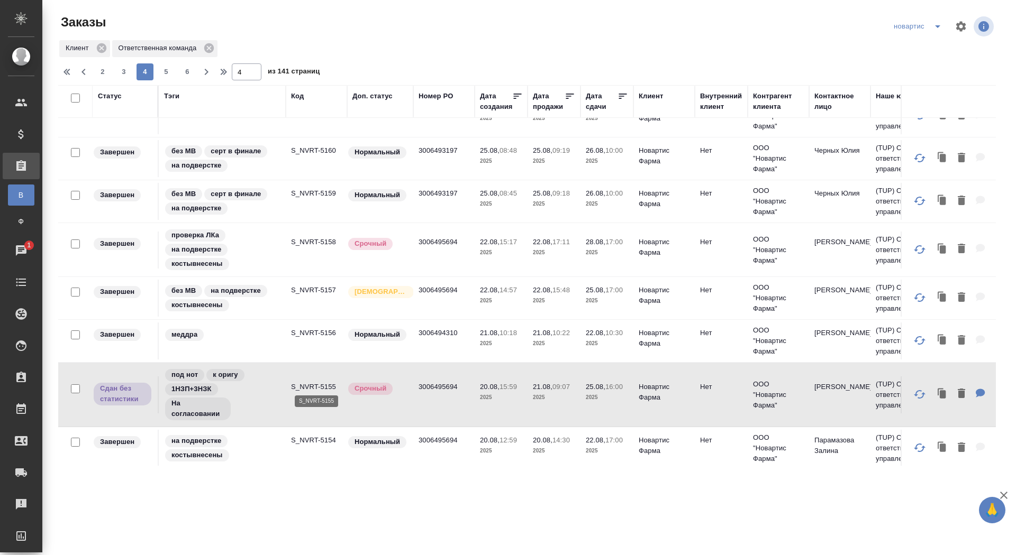
click at [320, 382] on p "S_NVRT-5155" at bounding box center [316, 387] width 51 height 11
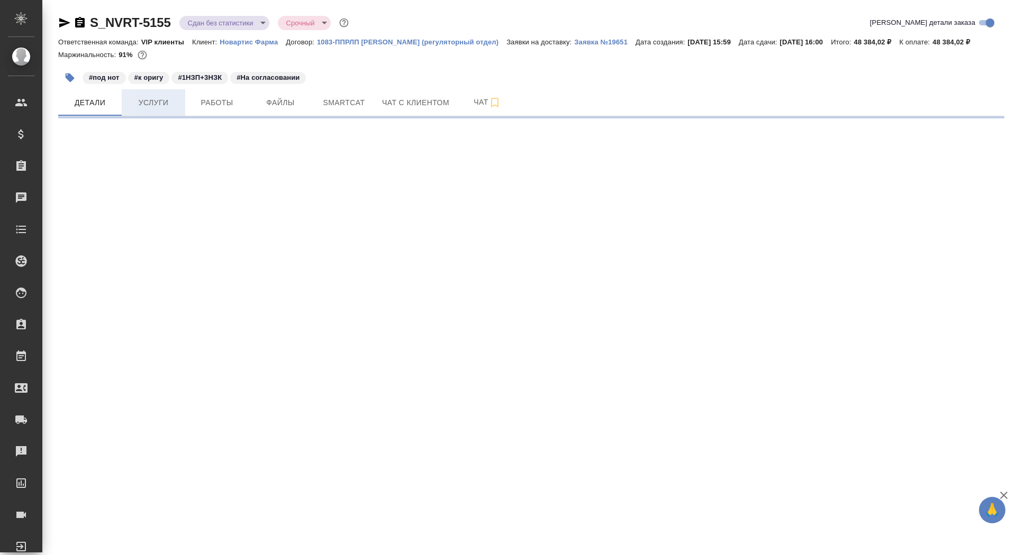
select select "RU"
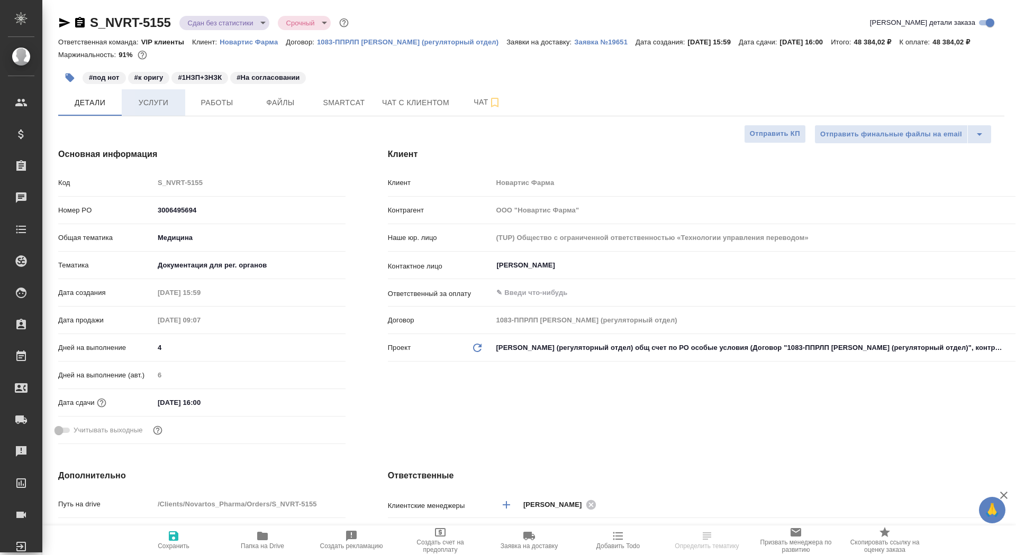
type textarea "x"
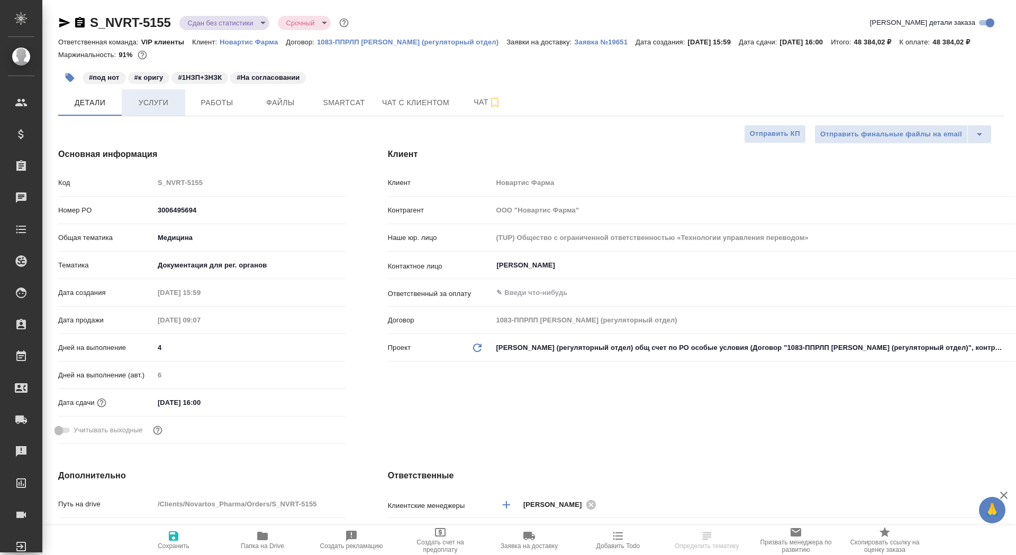
type textarea "x"
click at [151, 105] on span "Услуги" at bounding box center [153, 102] width 51 height 13
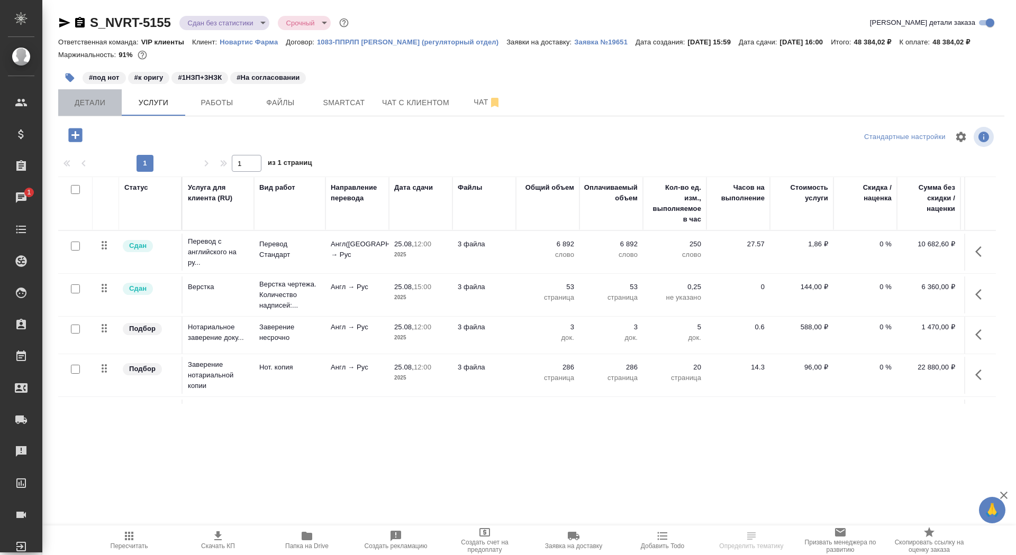
click at [105, 109] on button "Детали" at bounding box center [89, 102] width 63 height 26
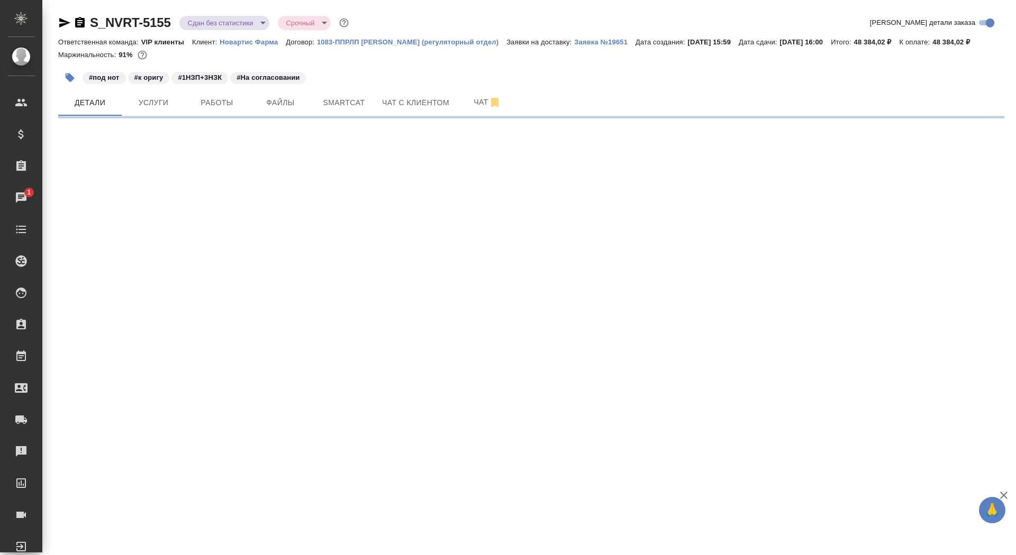
select select "RU"
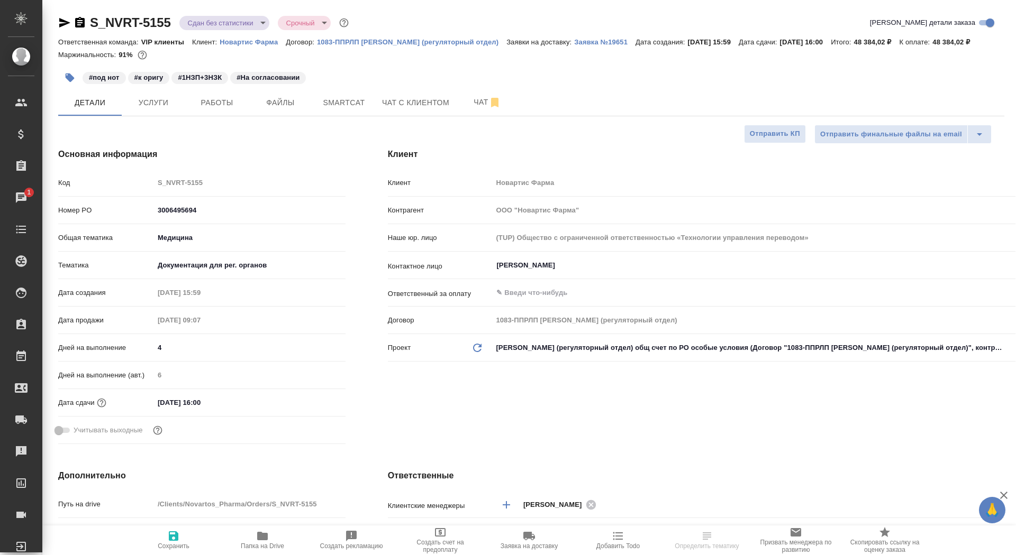
type textarea "x"
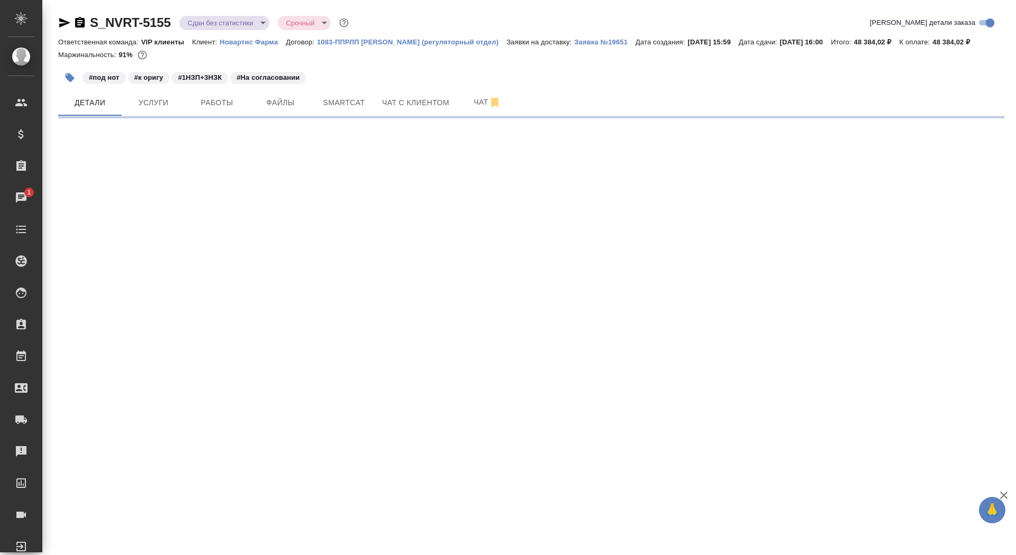
select select "RU"
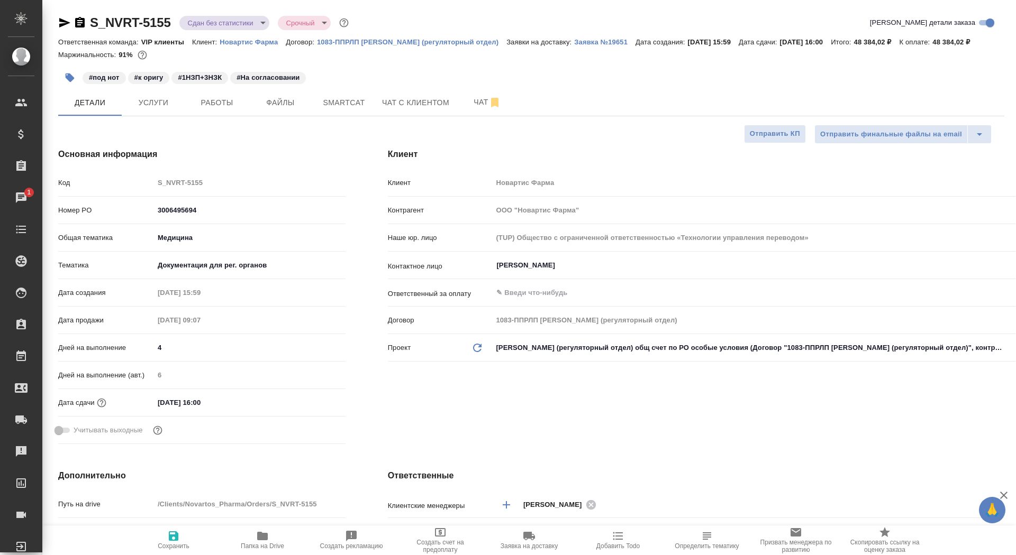
type textarea "x"
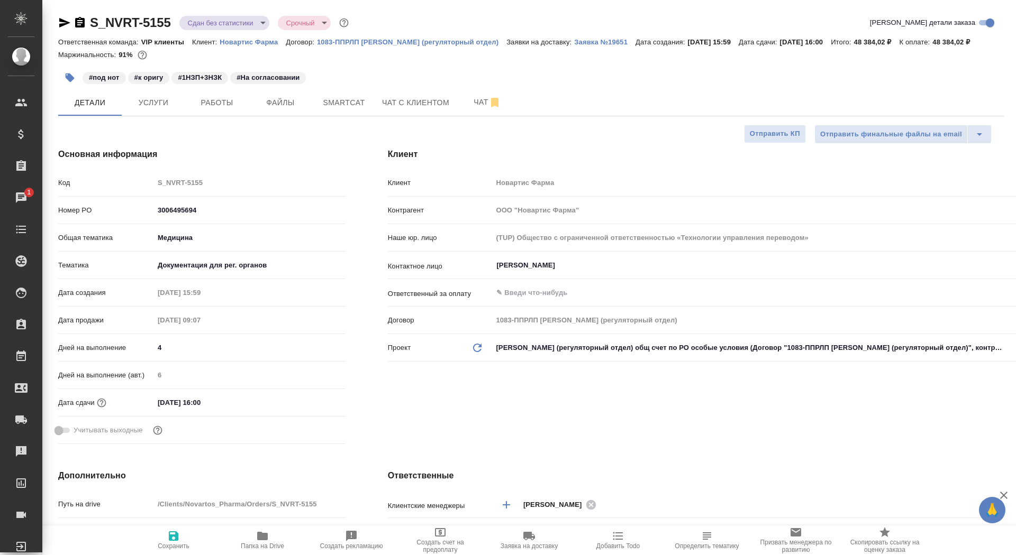
type textarea "x"
click at [574, 43] on p "Заявка №19651" at bounding box center [604, 42] width 61 height 8
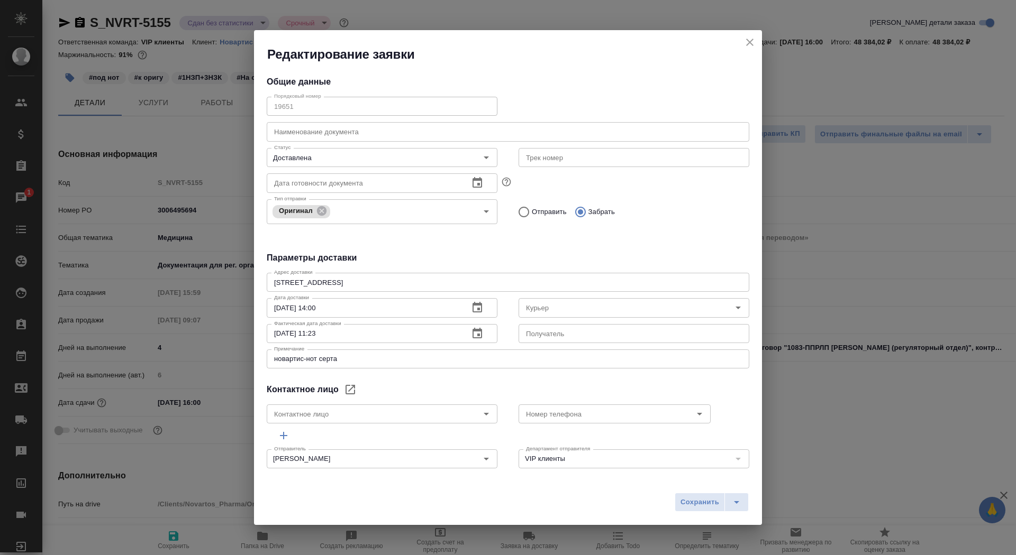
type input "[PERSON_NAME]"
click at [747, 40] on icon "close" at bounding box center [749, 42] width 13 height 13
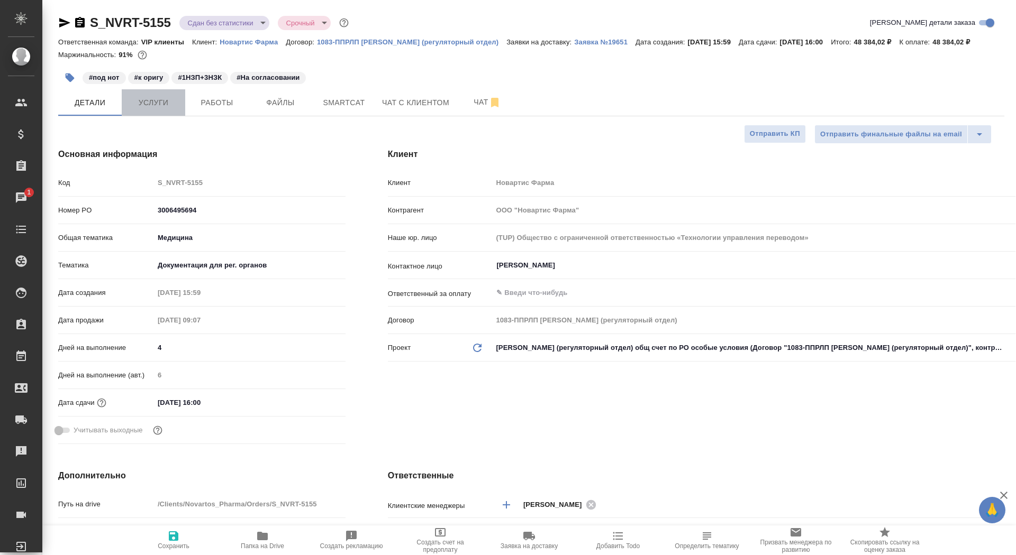
click at [143, 111] on button "Услуги" at bounding box center [153, 102] width 63 height 26
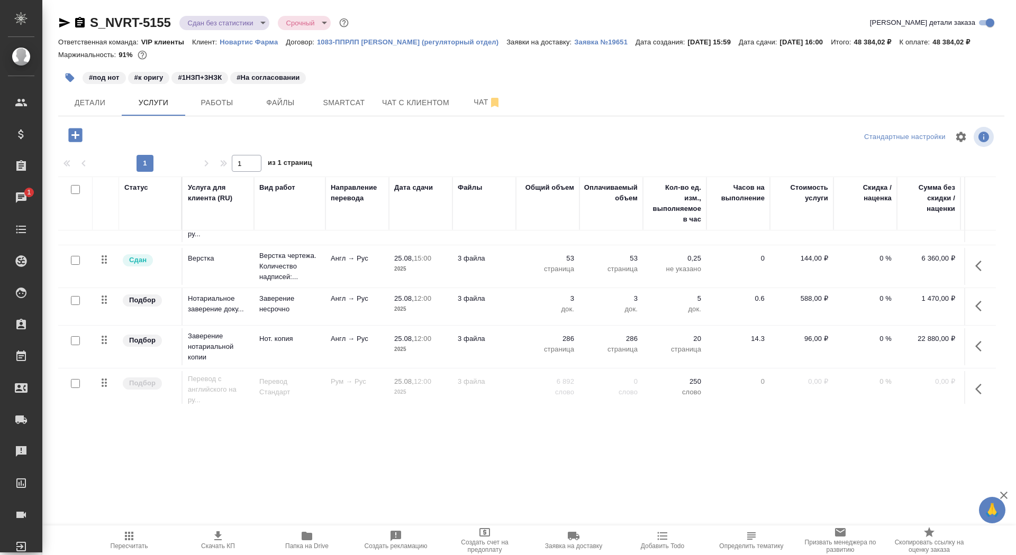
scroll to position [35, 0]
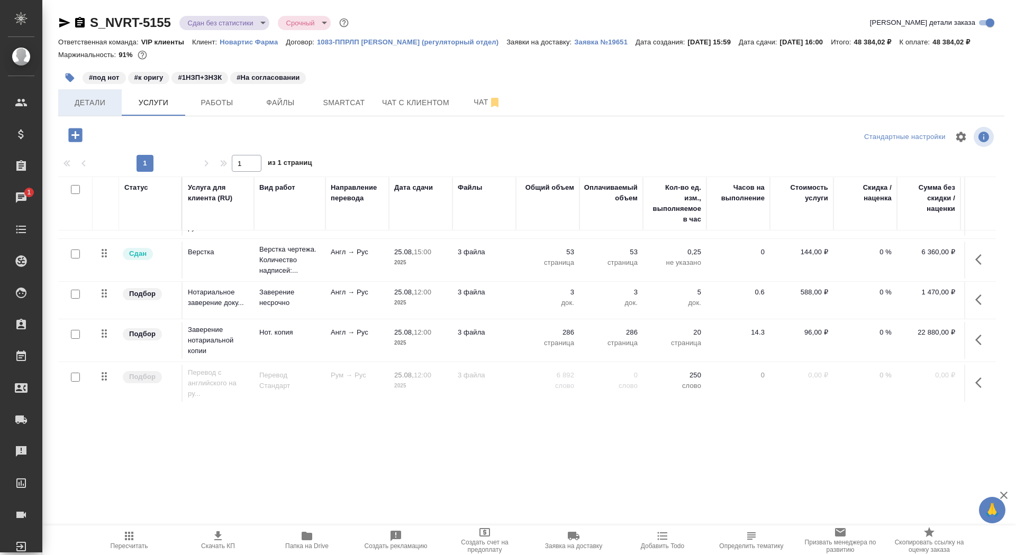
click at [89, 102] on span "Детали" at bounding box center [90, 102] width 51 height 13
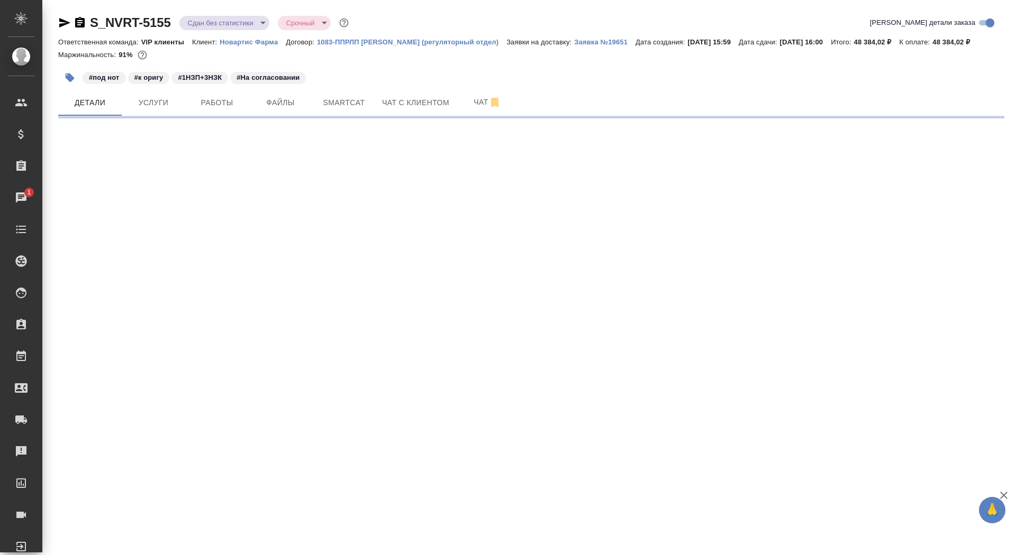
select select "RU"
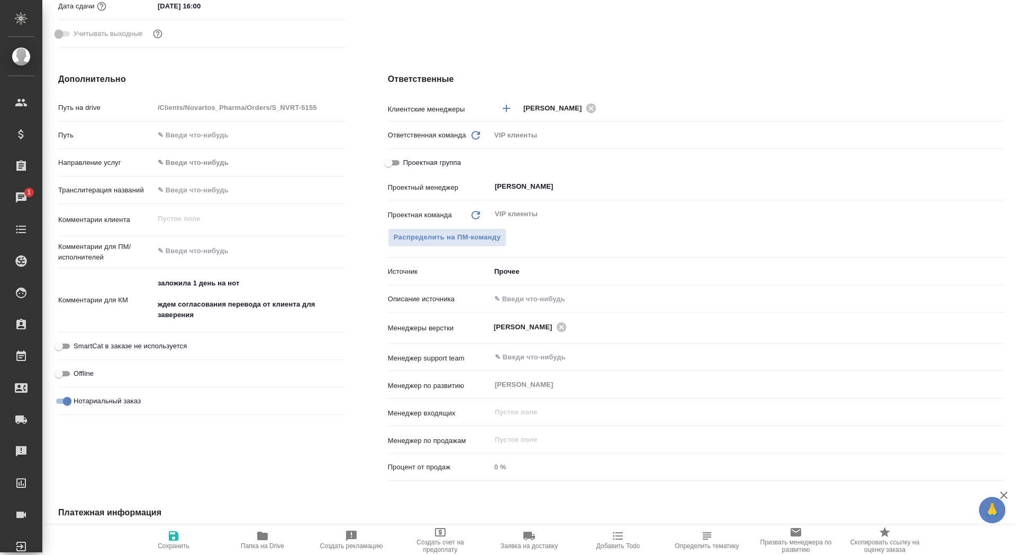
scroll to position [461, 0]
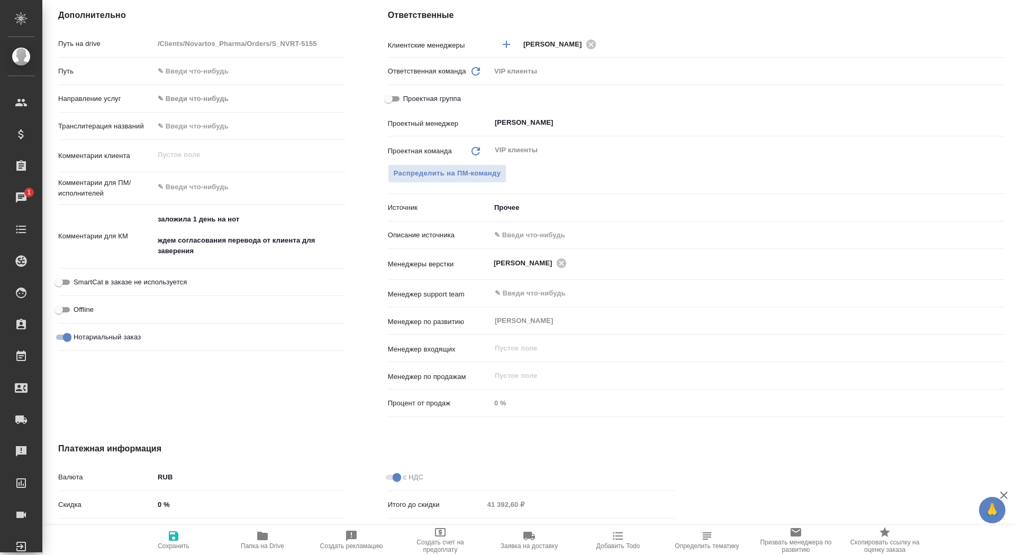
type textarea "x"
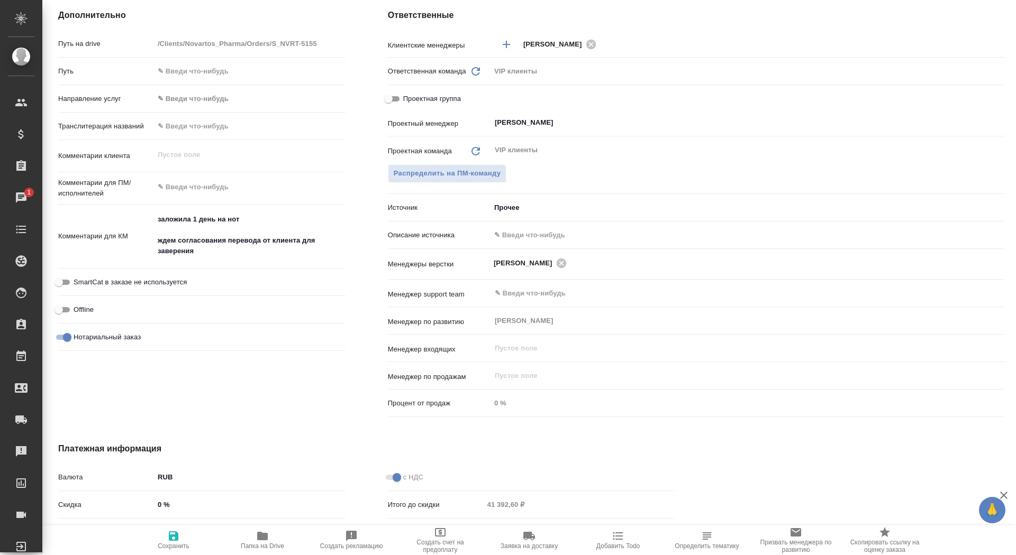
type textarea "x"
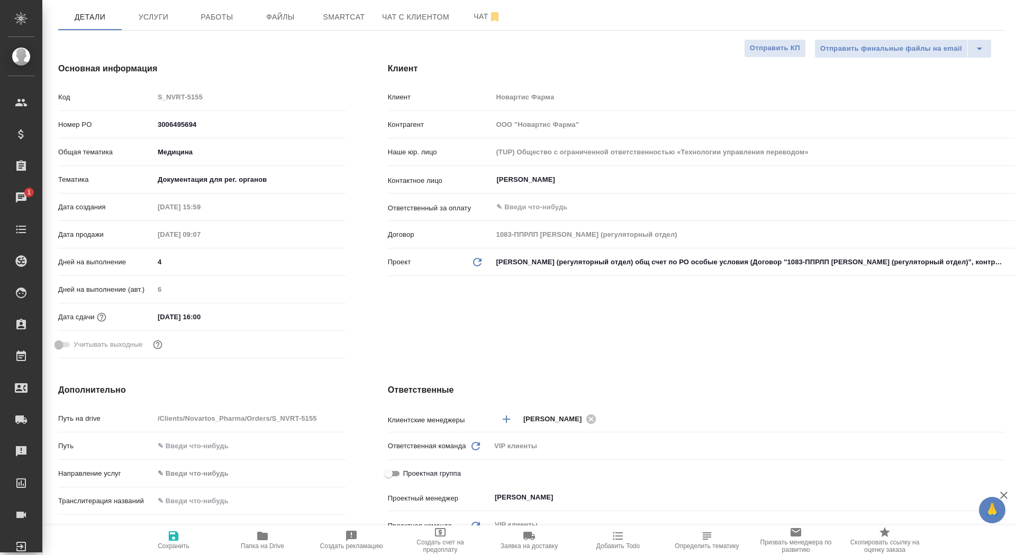
scroll to position [0, 0]
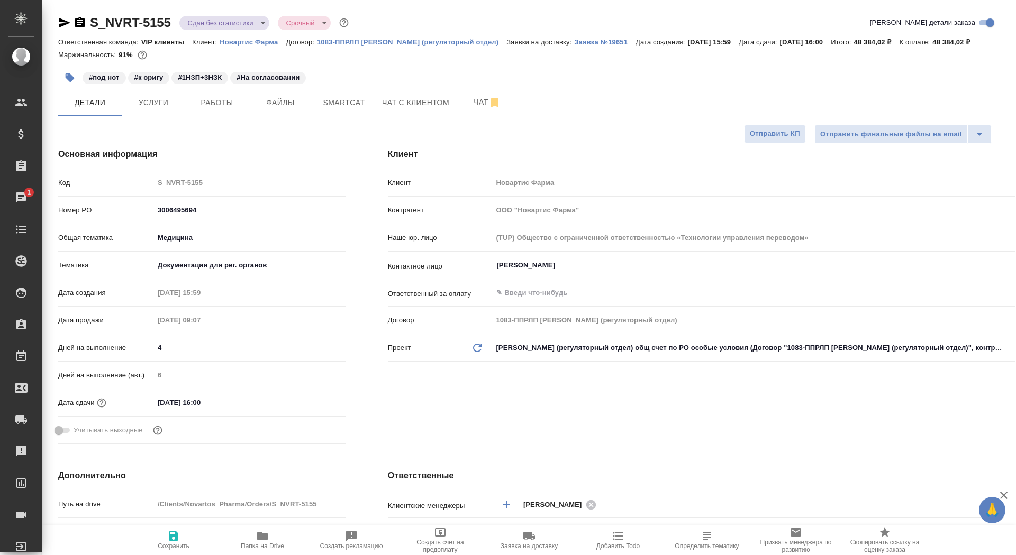
click at [78, 23] on icon "button" at bounding box center [80, 22] width 13 height 13
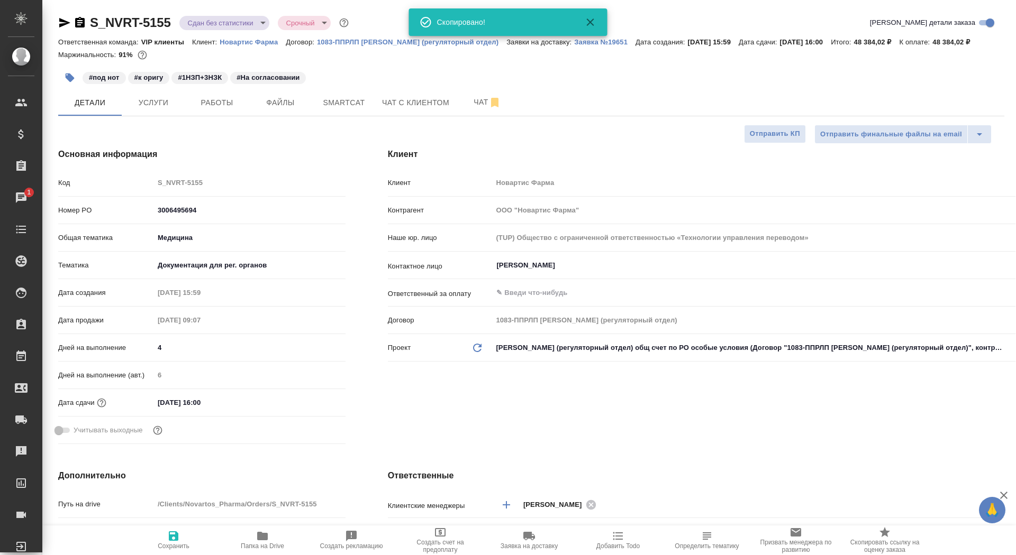
type textarea "x"
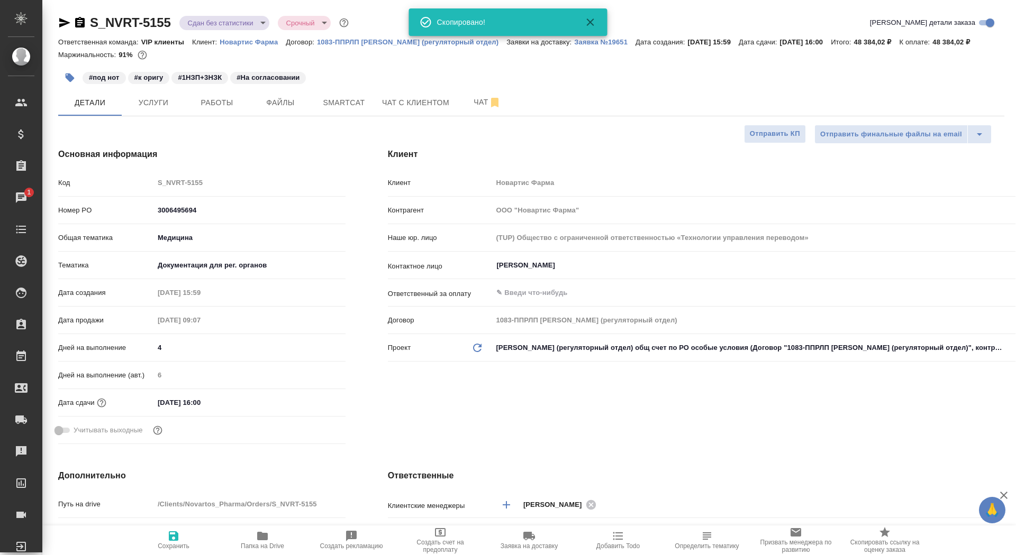
type textarea "x"
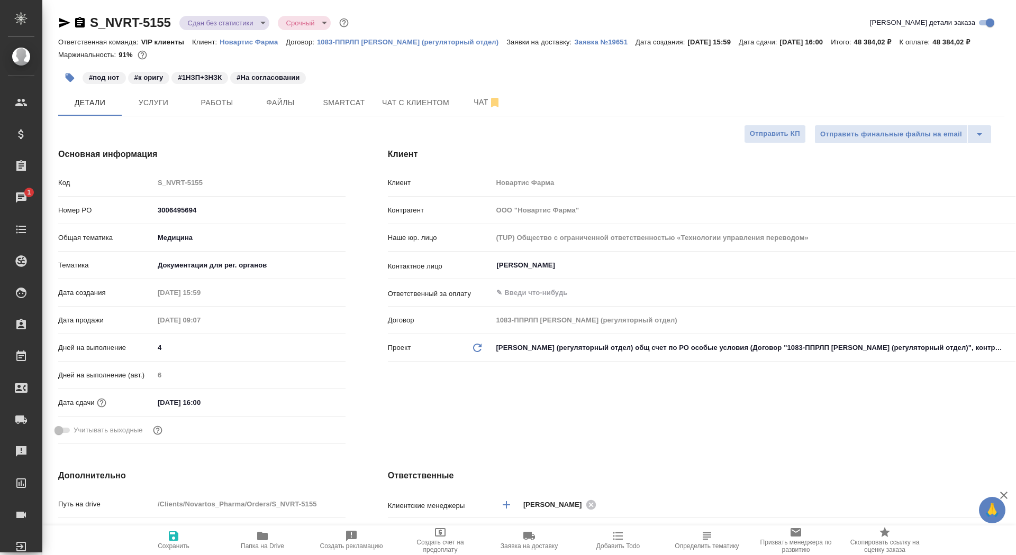
type textarea "x"
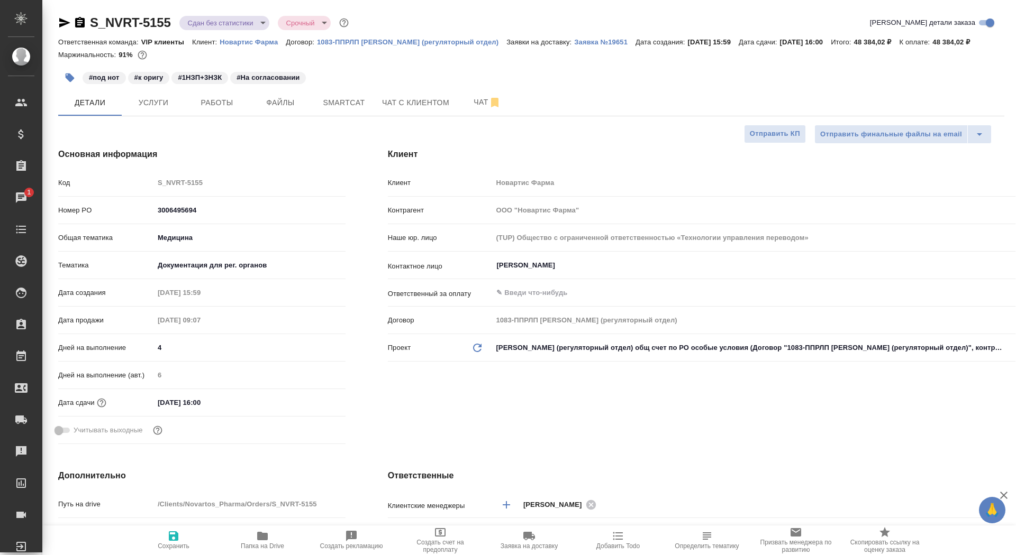
type textarea "x"
click at [236, 107] on span "Работы" at bounding box center [216, 102] width 51 height 13
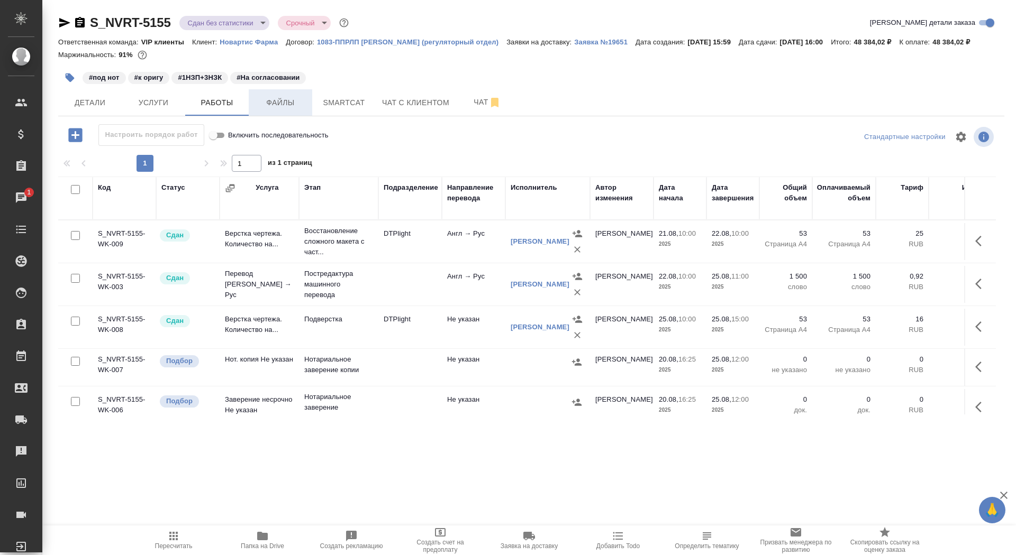
click at [290, 109] on button "Файлы" at bounding box center [280, 102] width 63 height 26
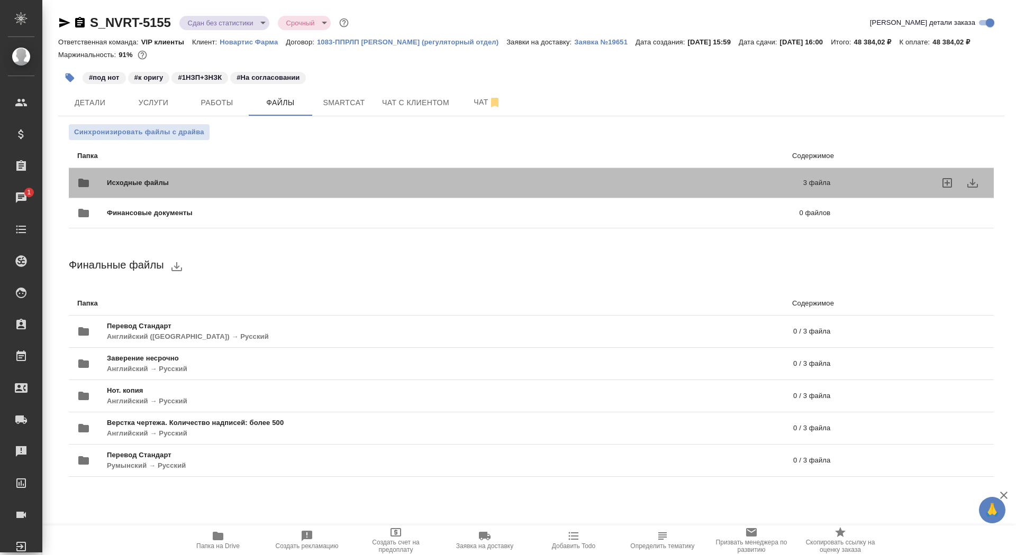
click at [310, 182] on span "Исходные файлы" at bounding box center [296, 183] width 379 height 11
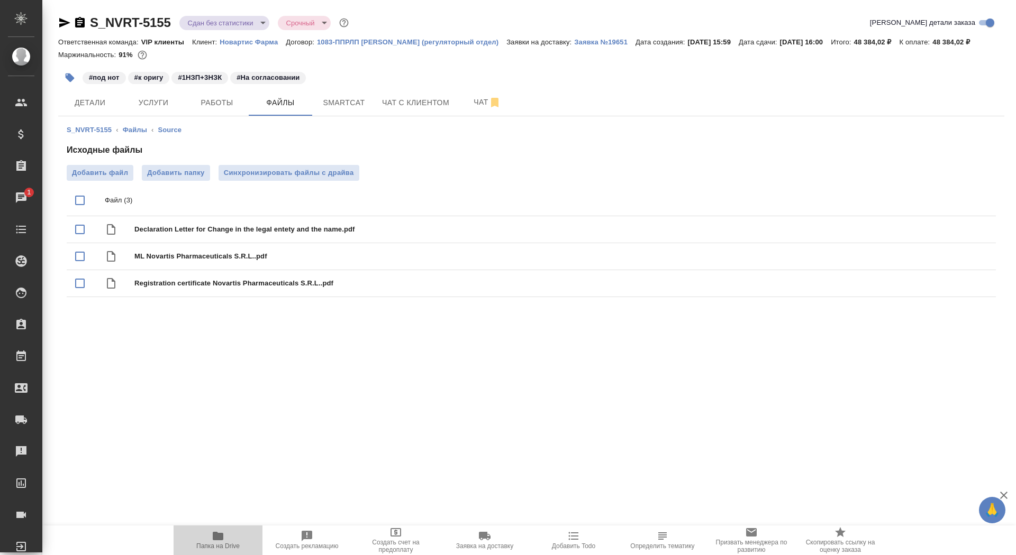
click at [217, 547] on span "Папка на Drive" at bounding box center [217, 546] width 43 height 7
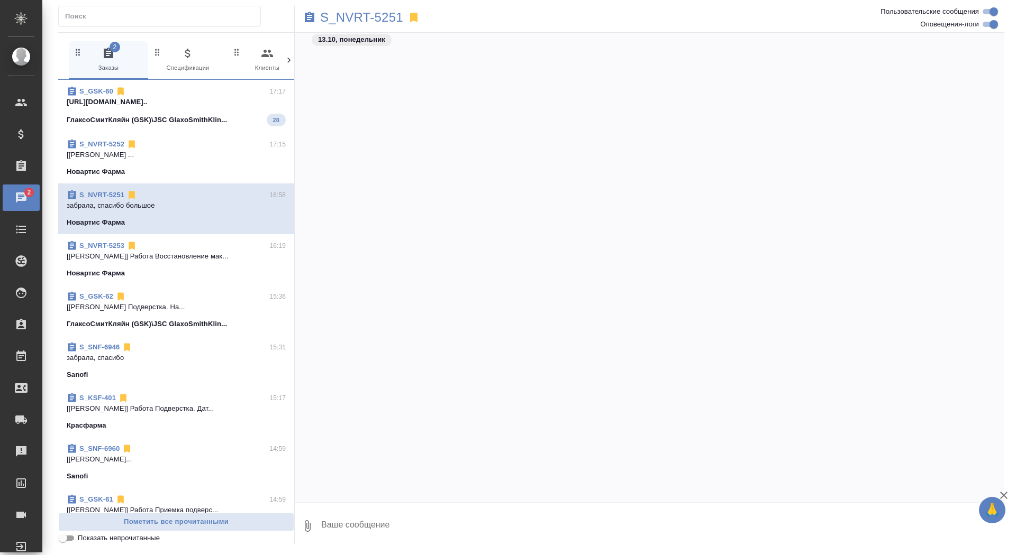
scroll to position [47242, 0]
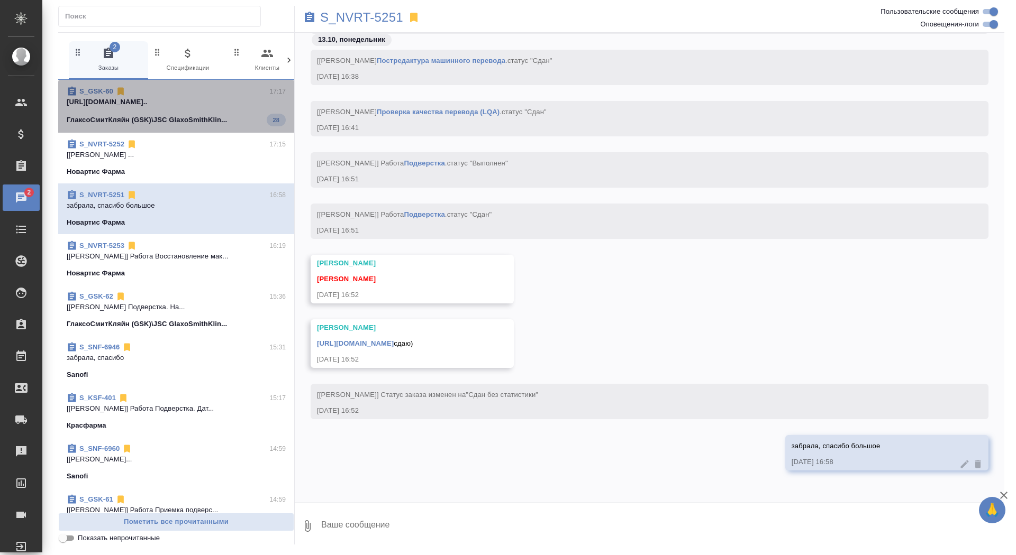
click at [181, 111] on span "S_GSK-60 17:17 [URL][DOMAIN_NAME].. ГлаксоСмитКляйн (GSK)\JSC GlaxoSmithKlin...…" at bounding box center [176, 106] width 219 height 40
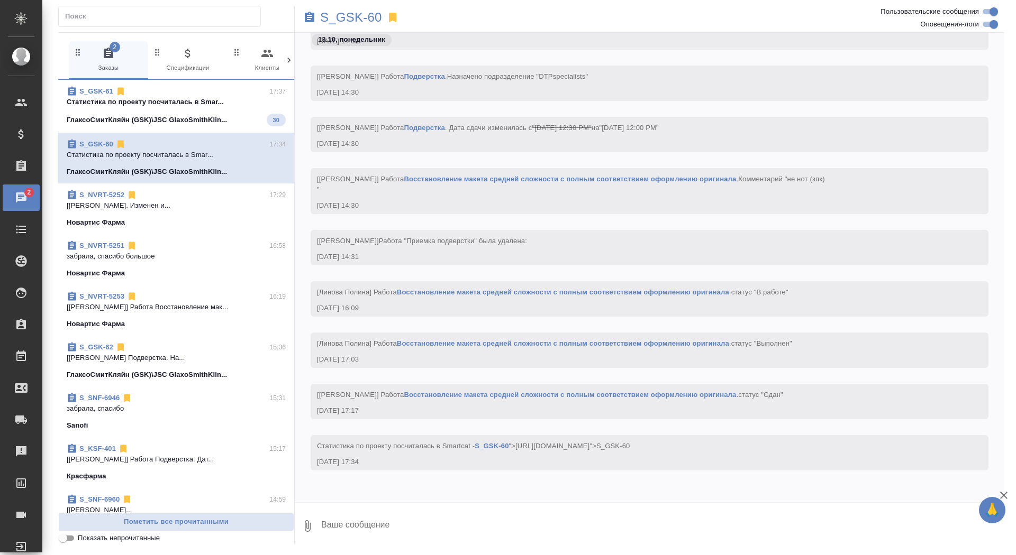
scroll to position [32752, 0]
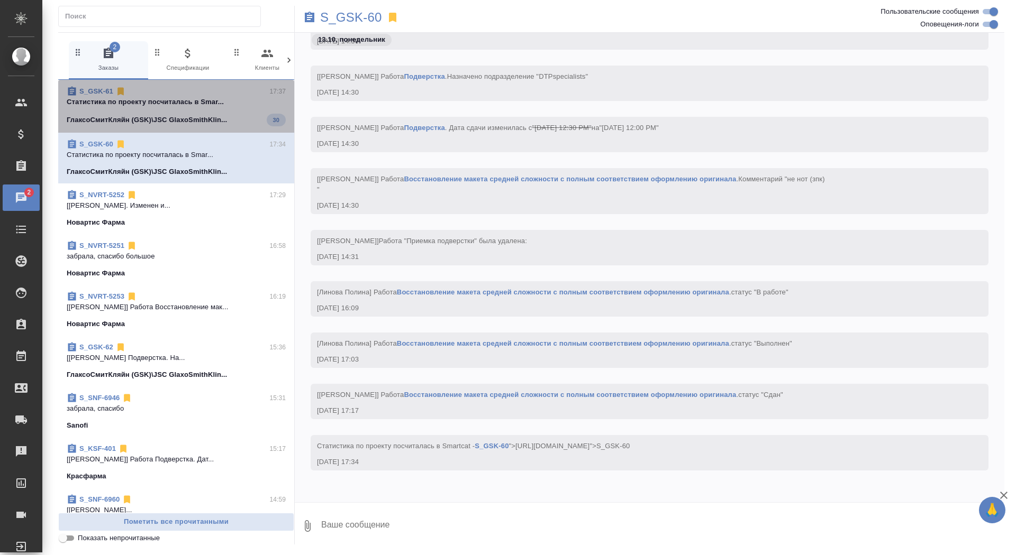
click at [198, 106] on p "Cтатистика по проекту посчиталась в Smar..." at bounding box center [176, 102] width 219 height 11
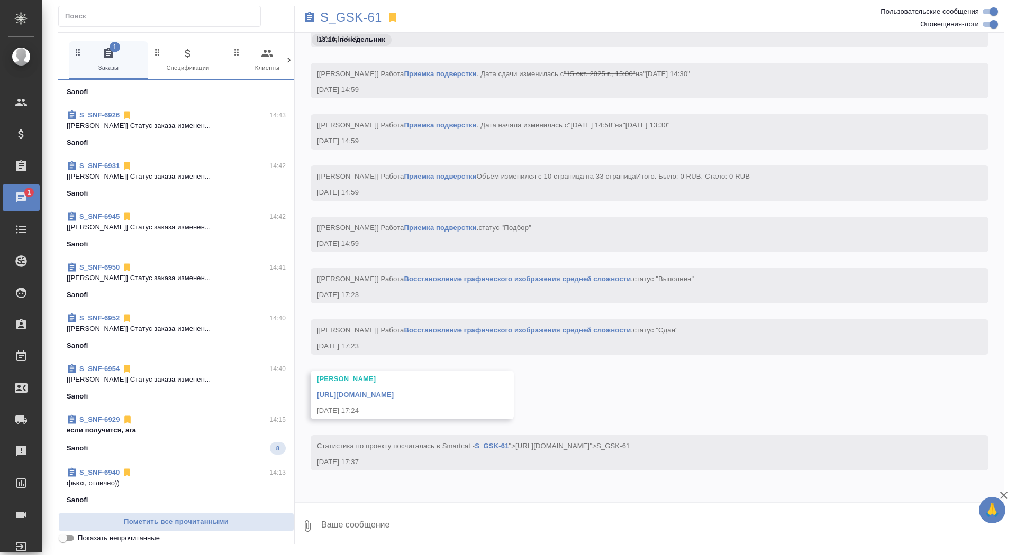
scroll to position [816, 0]
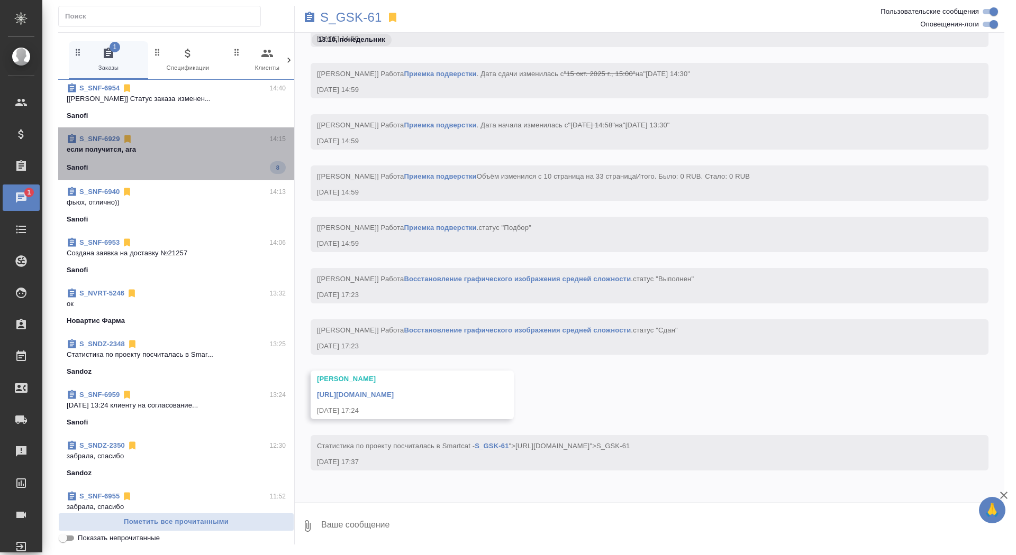
click at [206, 143] on span "S_SNF-6929 14:15 если получится, ага Sanofi 8" at bounding box center [176, 154] width 219 height 40
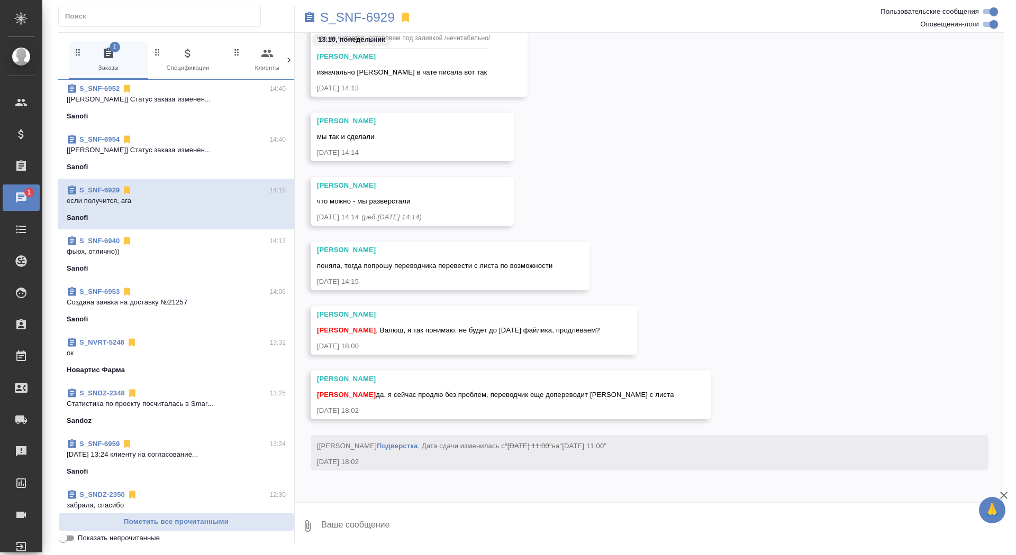
scroll to position [0, 0]
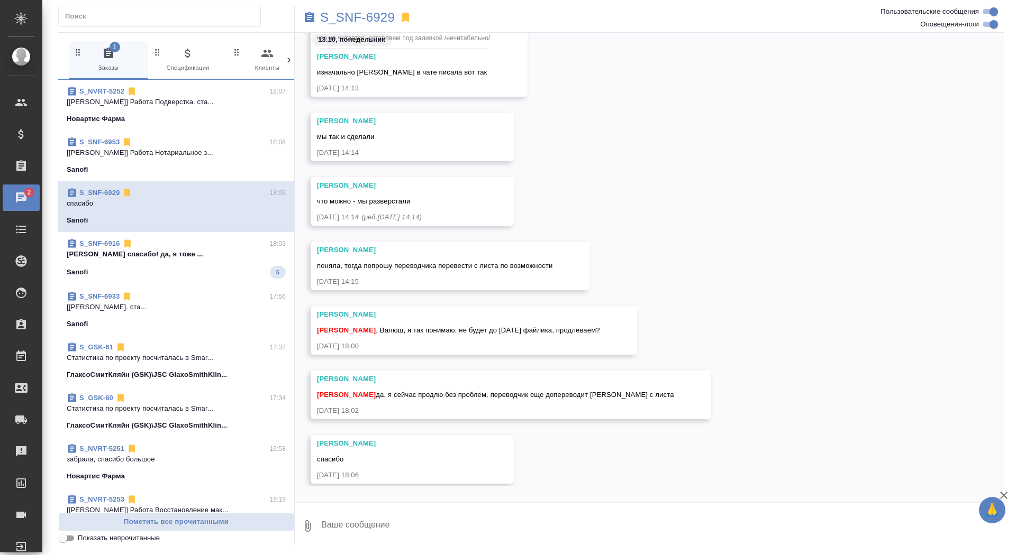
click at [157, 264] on span "S_SNF-6916 18:03 Заборова Александра спасибо! да, я тоже ... Sanofi 5" at bounding box center [176, 259] width 219 height 40
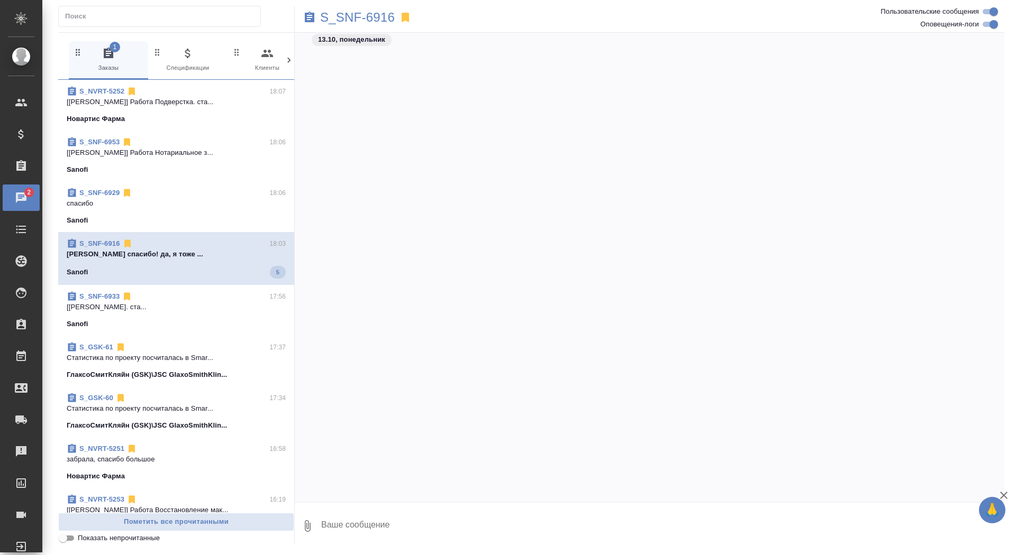
scroll to position [97572, 0]
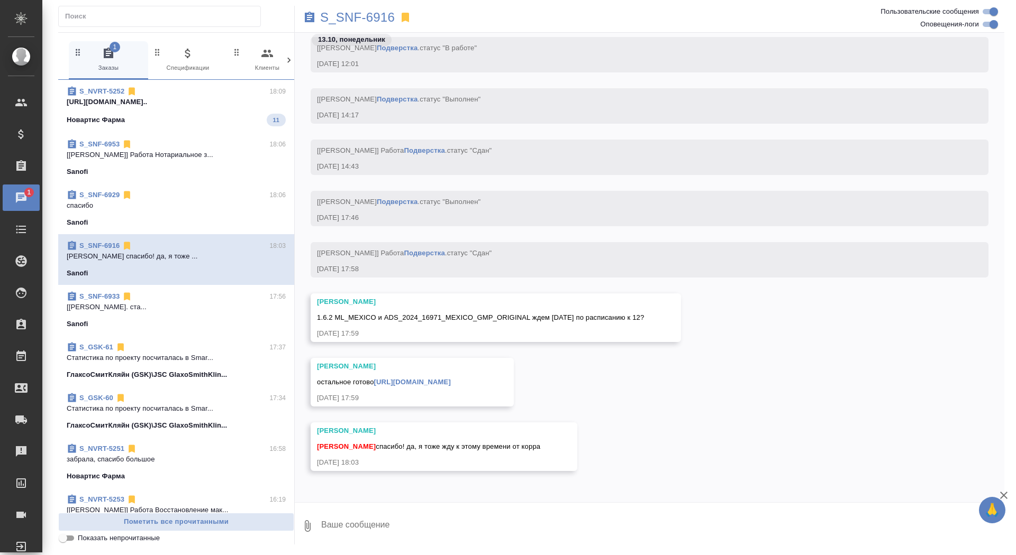
click at [184, 105] on p "https://drive.awatera.com/apps/files/fil..." at bounding box center [176, 102] width 219 height 11
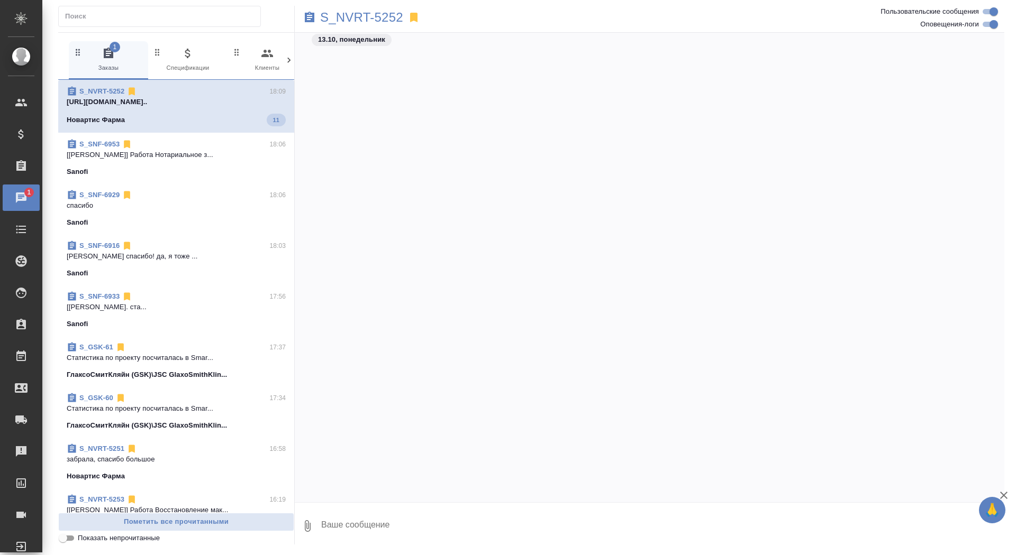
scroll to position [48478, 0]
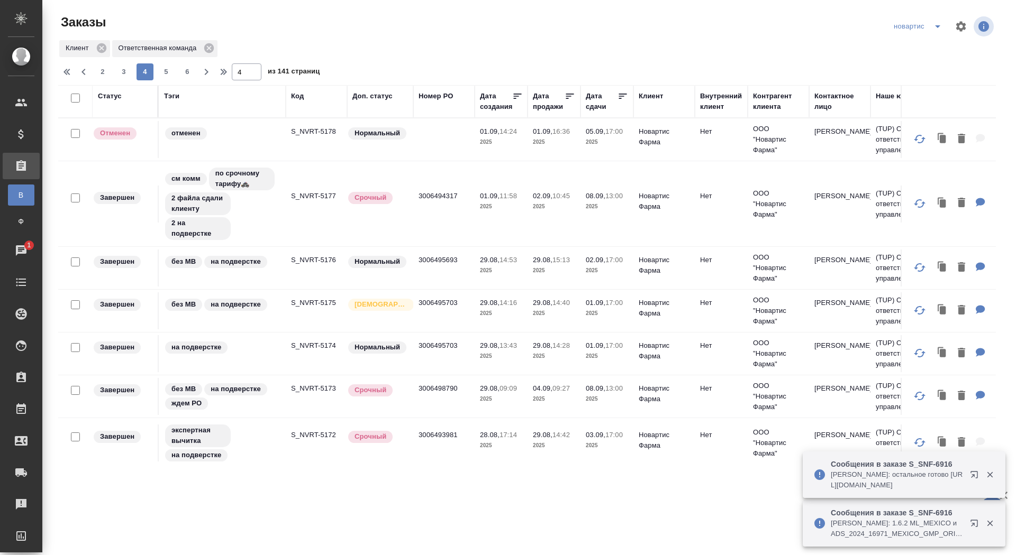
scroll to position [832, 0]
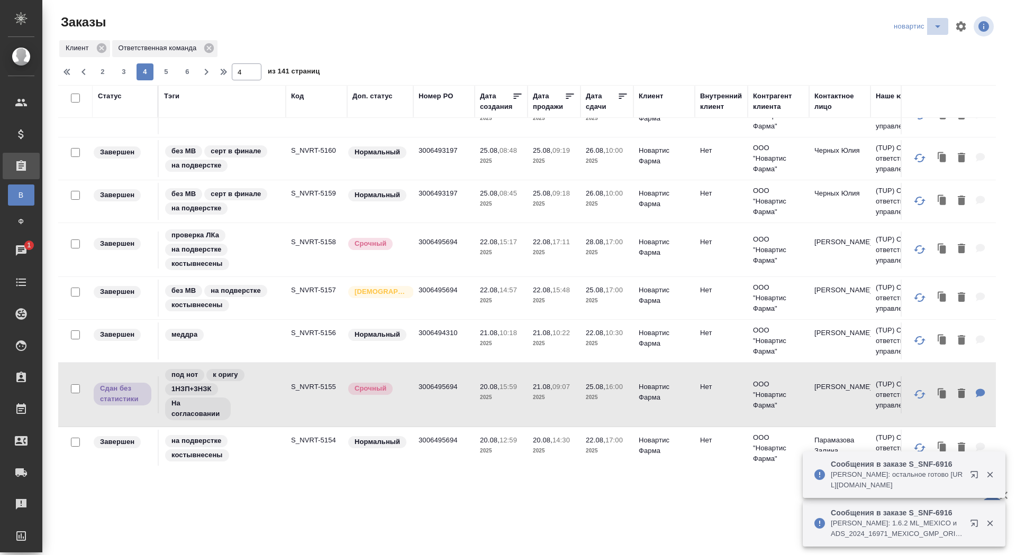
click at [939, 25] on icon "split button" at bounding box center [937, 26] width 5 height 3
click at [915, 62] on li "sanofi" at bounding box center [919, 64] width 58 height 17
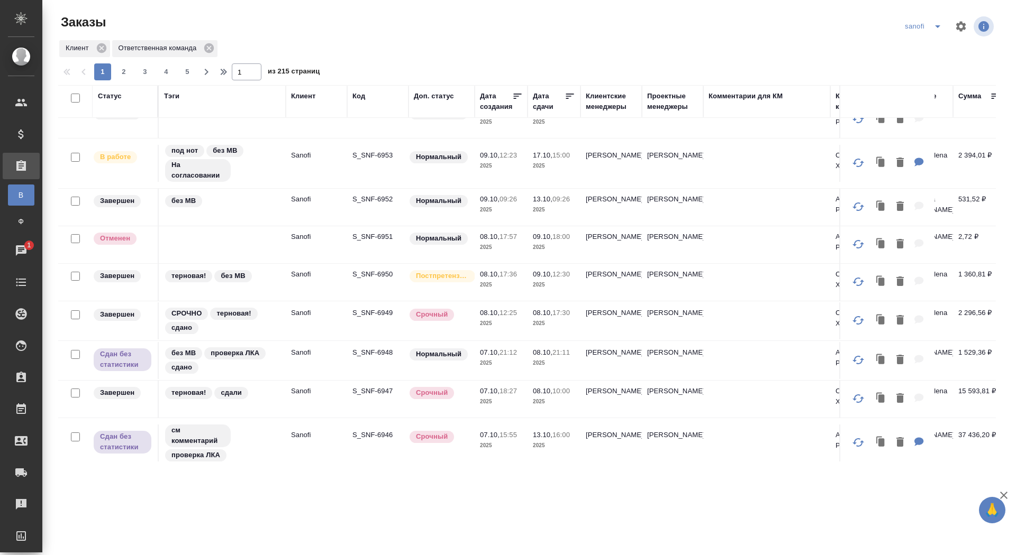
scroll to position [249, 0]
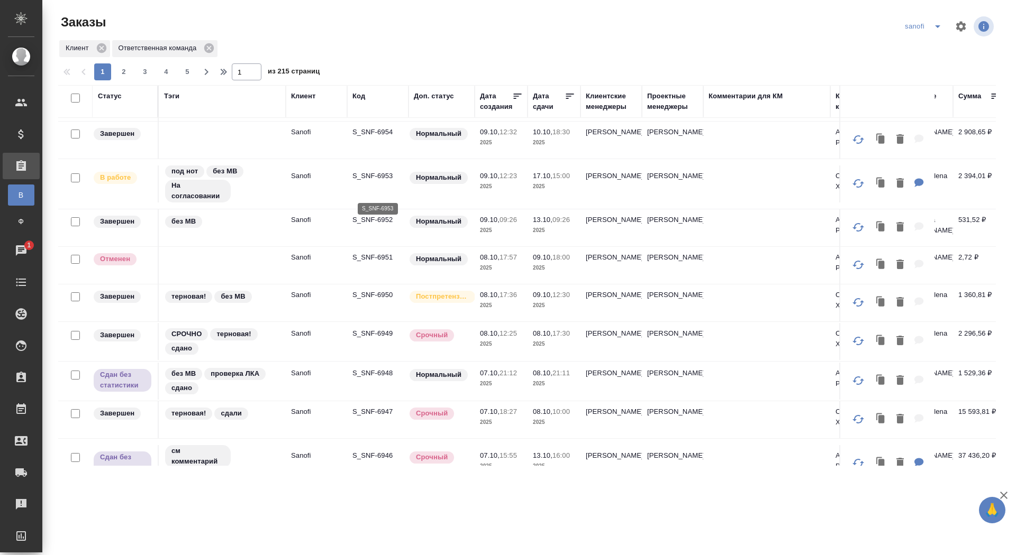
click at [372, 181] on p "S_SNF-6953" at bounding box center [377, 176] width 51 height 11
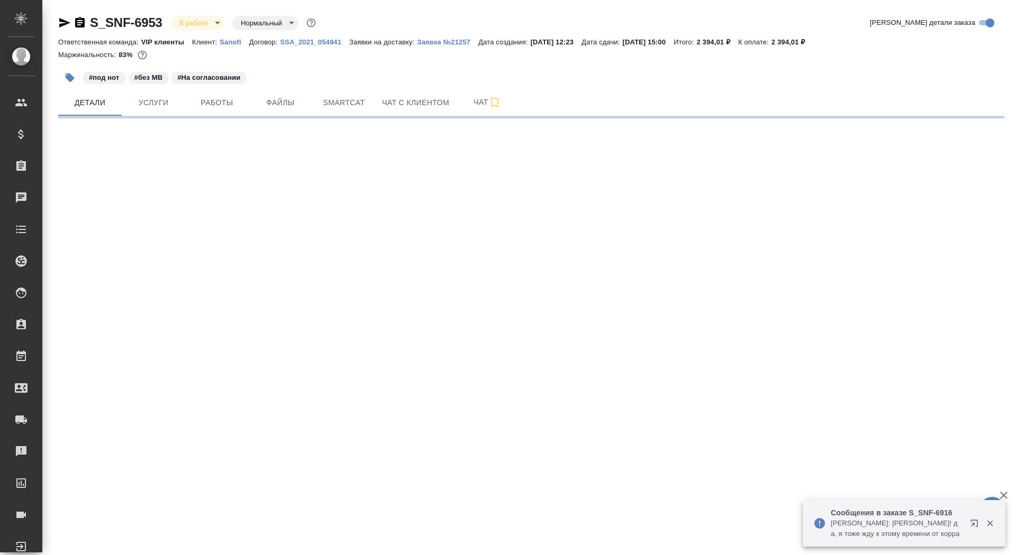
select select "RU"
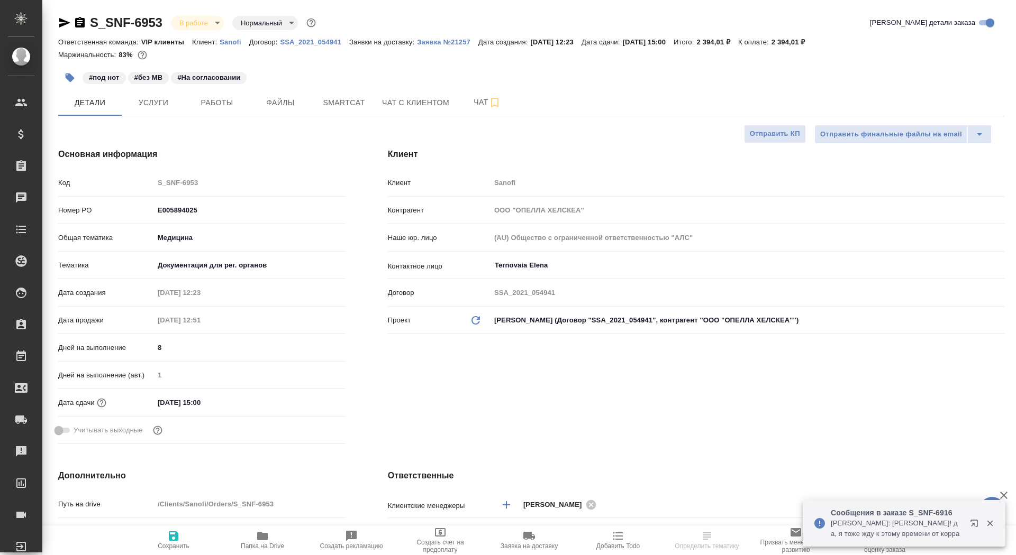
type textarea "x"
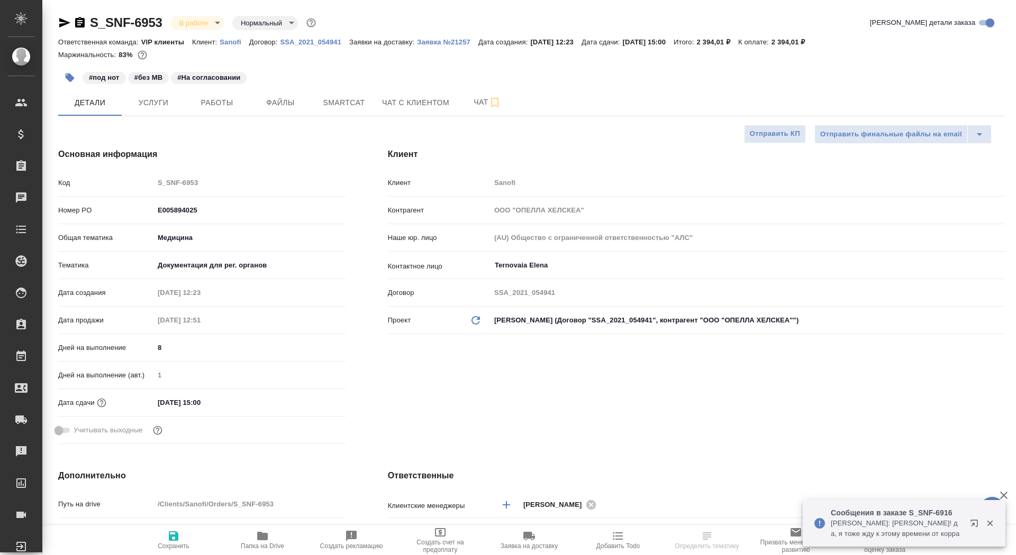
type textarea "x"
click at [226, 102] on span "Работы" at bounding box center [216, 102] width 51 height 13
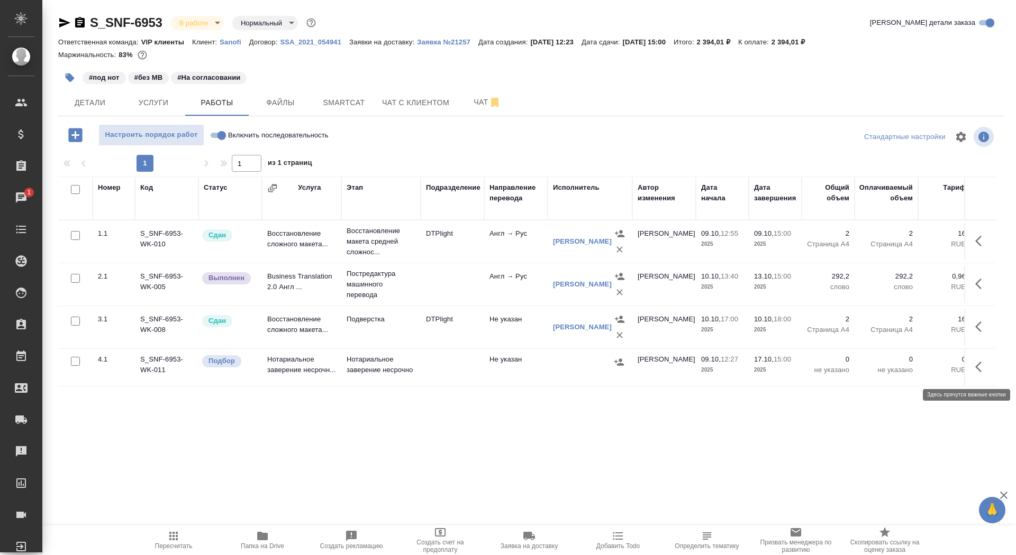
click at [982, 376] on button "button" at bounding box center [980, 366] width 25 height 25
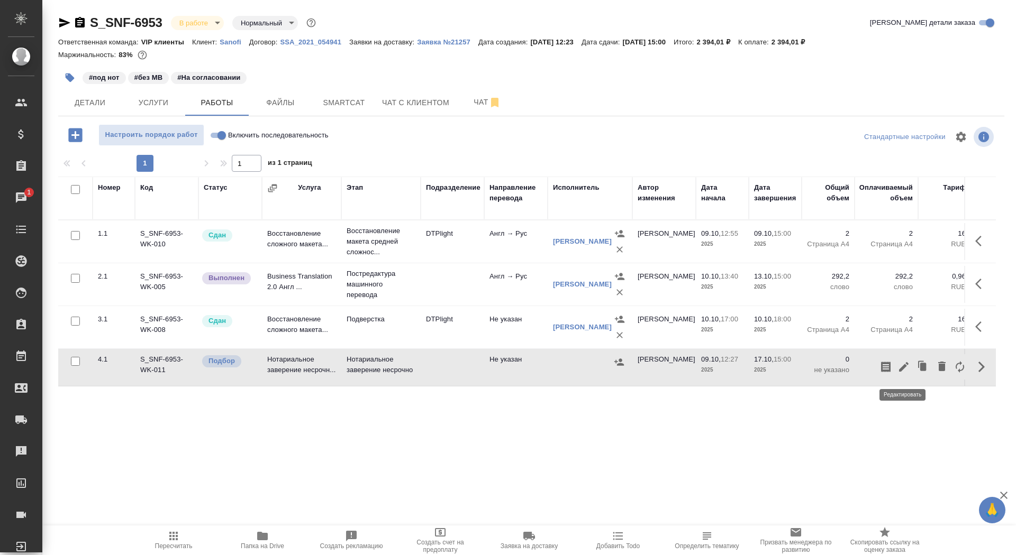
click at [904, 368] on icon "button" at bounding box center [904, 367] width 10 height 10
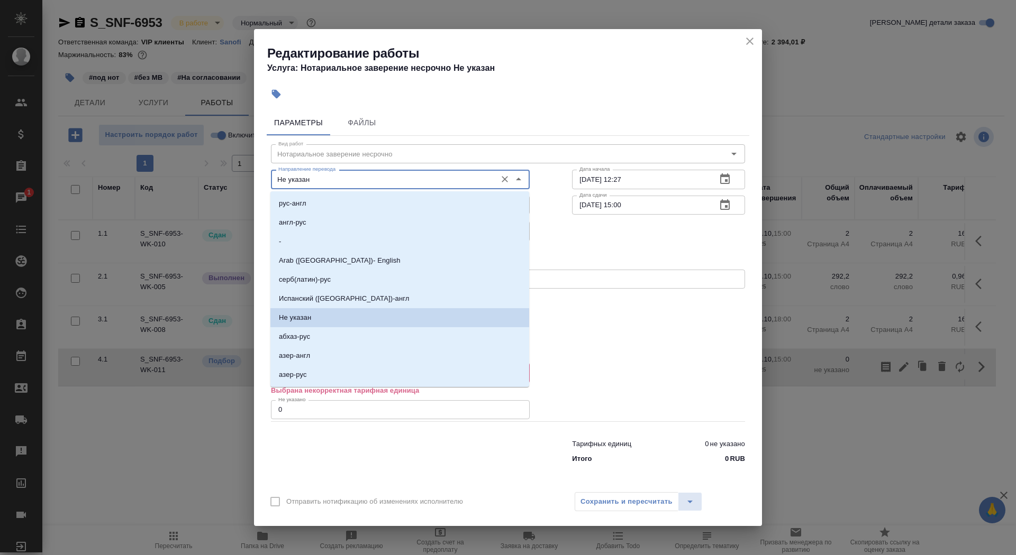
click at [363, 183] on input "Не указан" at bounding box center [382, 179] width 217 height 13
click at [359, 217] on li "англ-рус" at bounding box center [399, 222] width 259 height 19
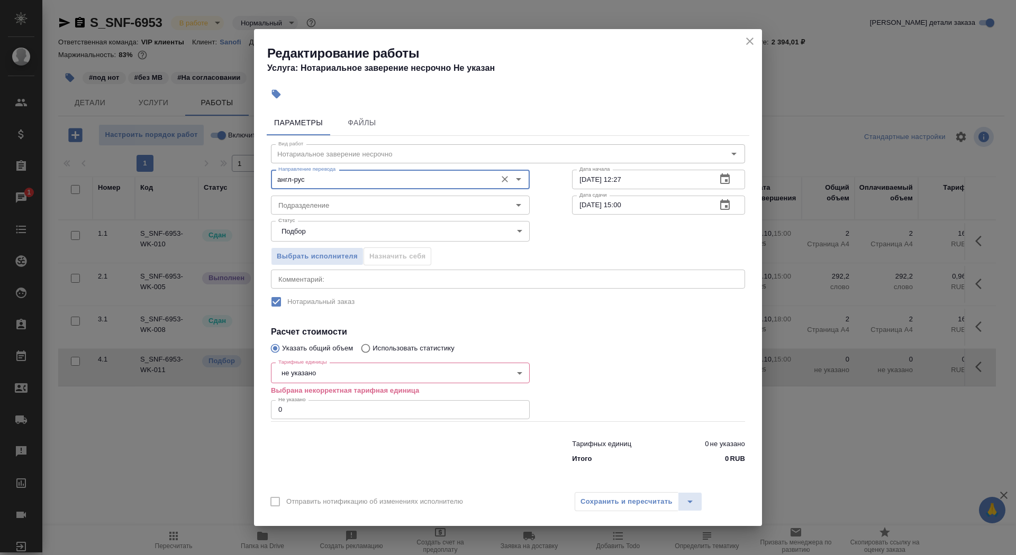
type input "англ-рус"
click at [358, 212] on div "Подразделение" at bounding box center [400, 205] width 259 height 19
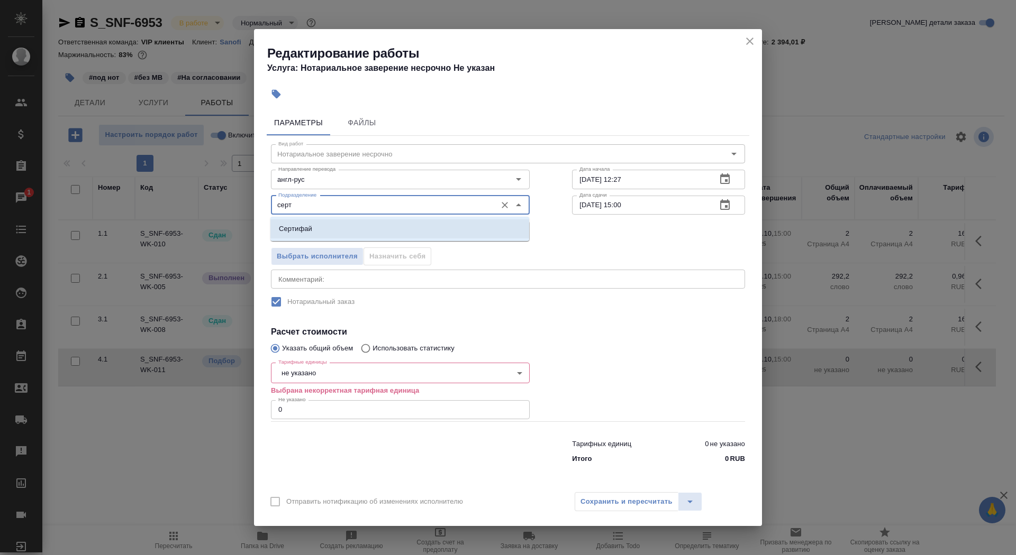
click at [355, 227] on li "Сертифай" at bounding box center [399, 229] width 259 height 19
type input "Сертифай"
click at [584, 207] on input "[DATE] 15:00" at bounding box center [640, 205] width 136 height 19
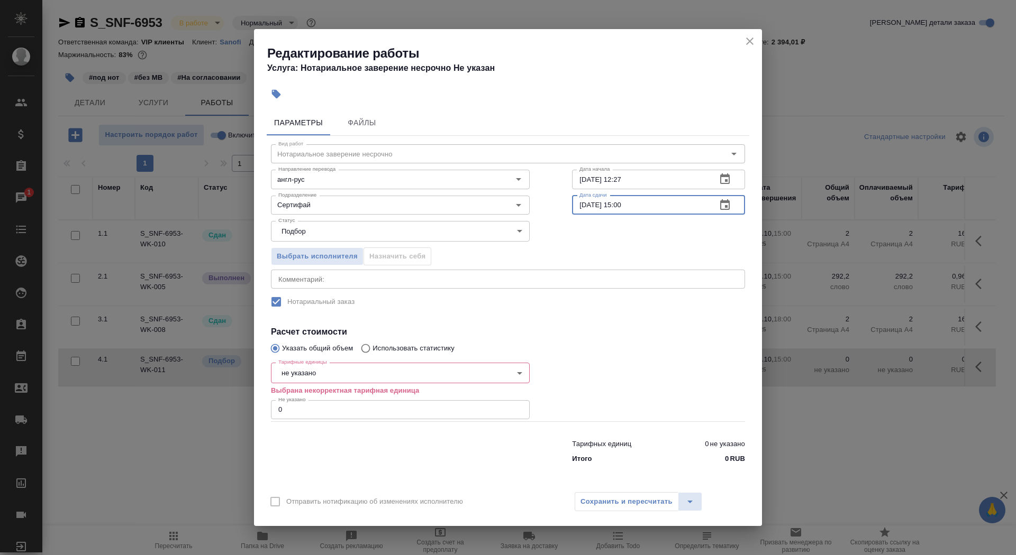
type input "[DATE] 15:00"
click at [309, 372] on body "🙏 .cls-1 fill:#fff; AWATERA Saydasheva Dilyara Клиенты Спецификации Заказы 1 Ча…" at bounding box center [508, 277] width 1016 height 555
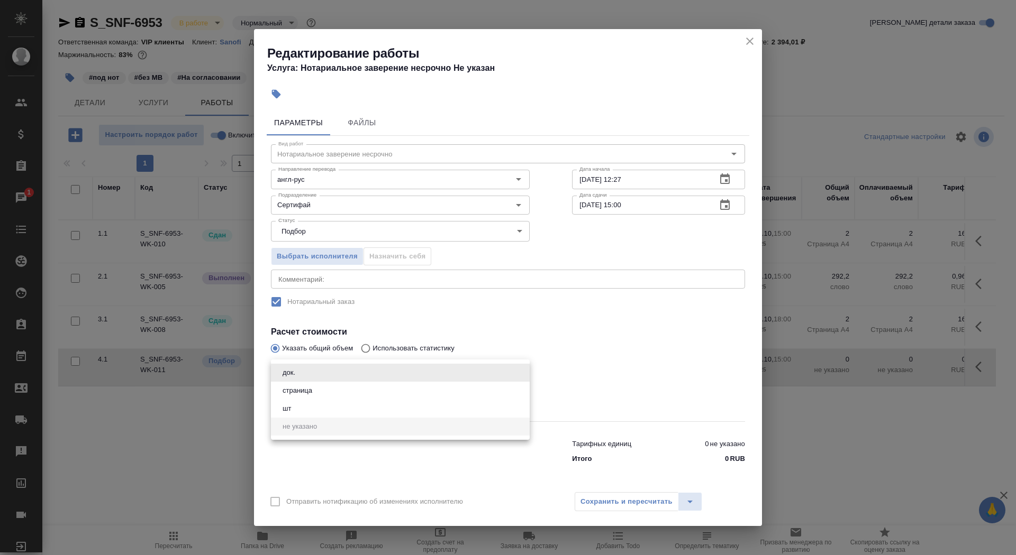
click at [309, 372] on li "док." at bounding box center [400, 373] width 259 height 18
type input "5a8b1489cc6b4906c91bfd8b"
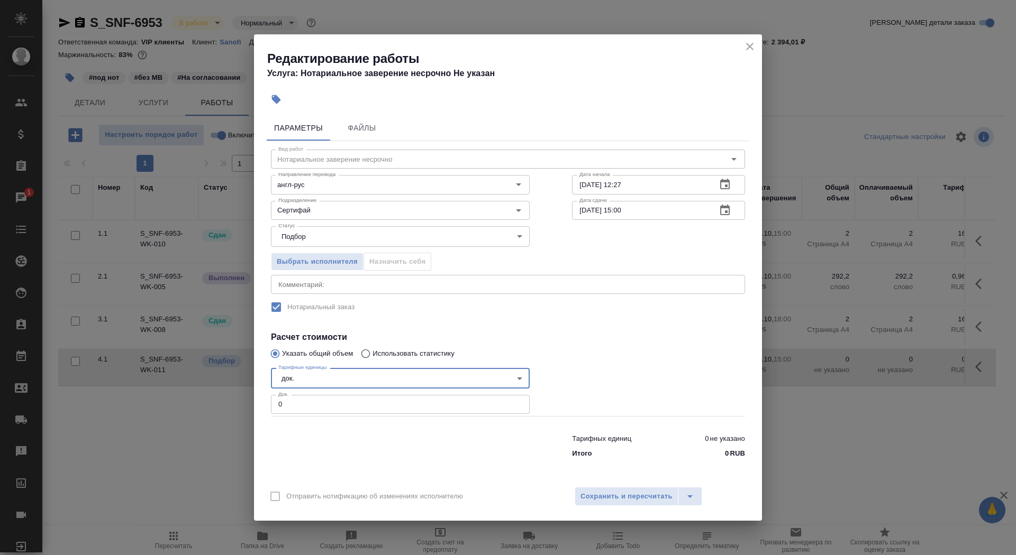
click at [309, 404] on input "0" at bounding box center [400, 404] width 259 height 19
type input "2"
click at [620, 491] on span "Сохранить и пересчитать" at bounding box center [626, 497] width 92 height 12
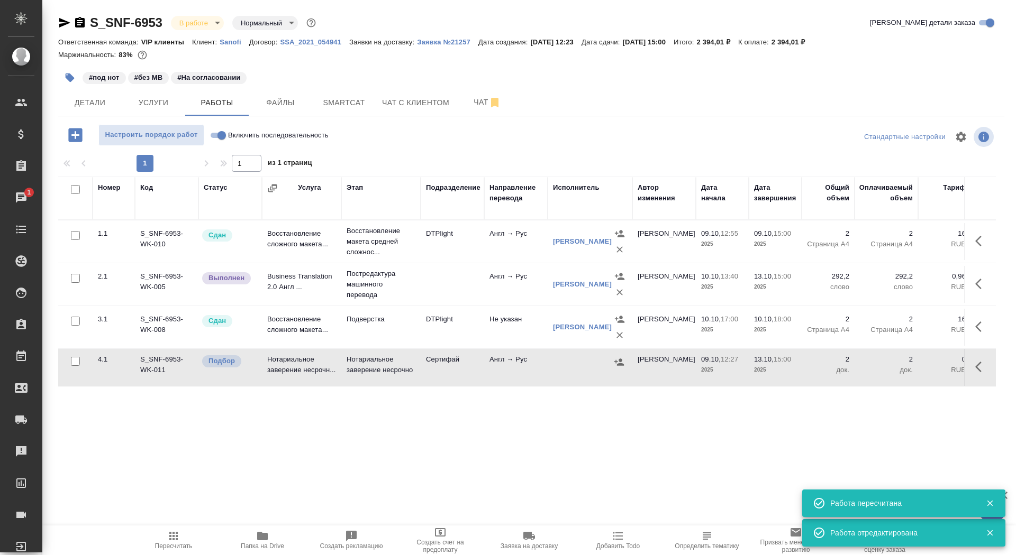
click at [280, 541] on span "Папка на Drive" at bounding box center [262, 540] width 76 height 20
click at [989, 369] on button "button" at bounding box center [980, 366] width 25 height 25
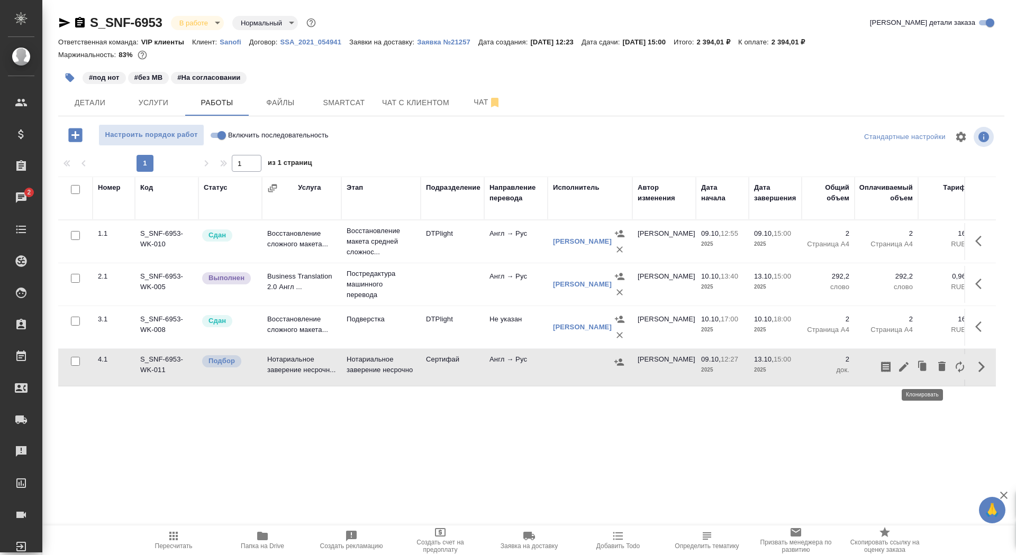
click at [909, 364] on icon "button" at bounding box center [903, 367] width 13 height 13
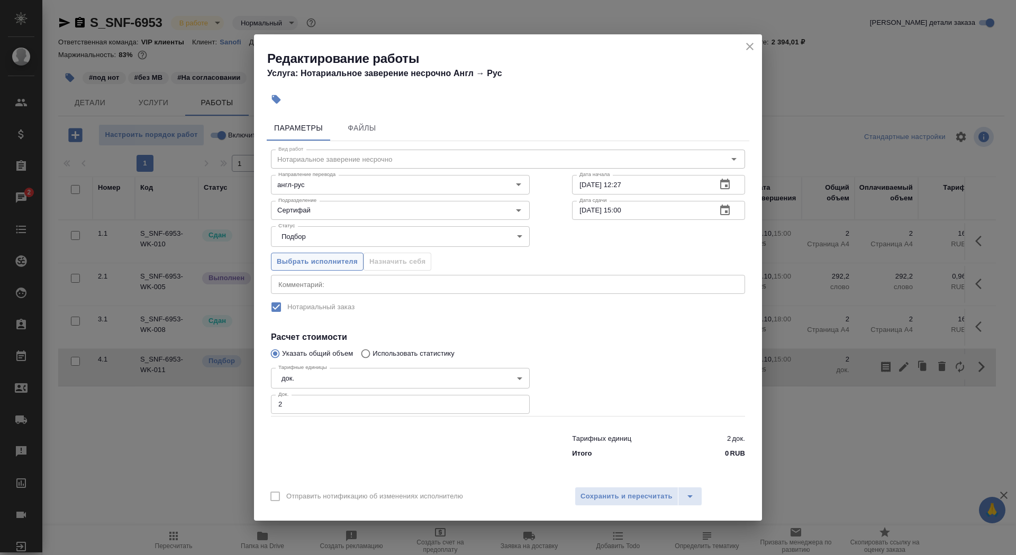
click at [311, 261] on span "Выбрать исполнителя" at bounding box center [317, 262] width 81 height 12
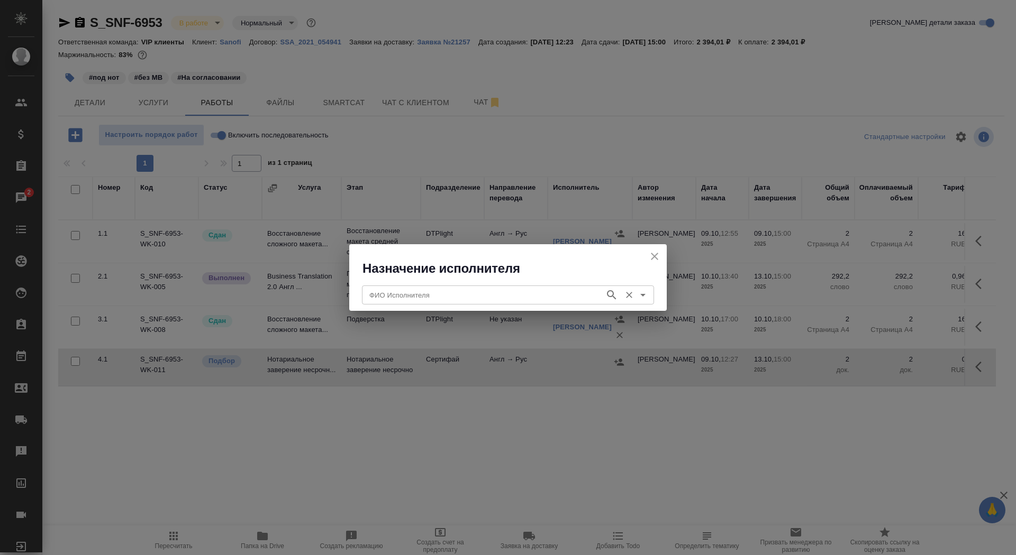
click at [409, 298] on input "ФИО Исполнителя" at bounding box center [482, 295] width 234 height 13
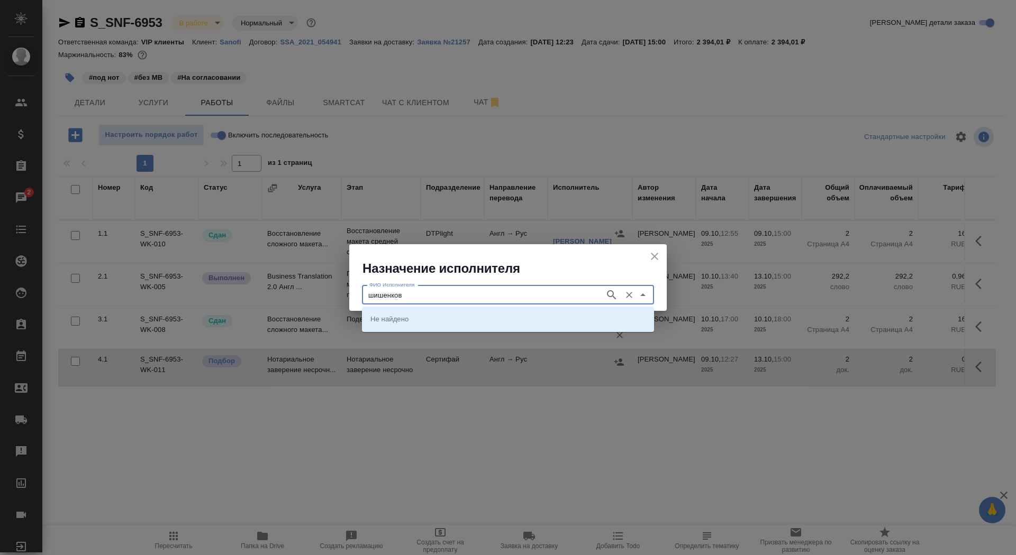
type input "шишенков"
click at [415, 320] on p "[PERSON_NAME]" at bounding box center [399, 319] width 58 height 11
type input "[PERSON_NAME]"
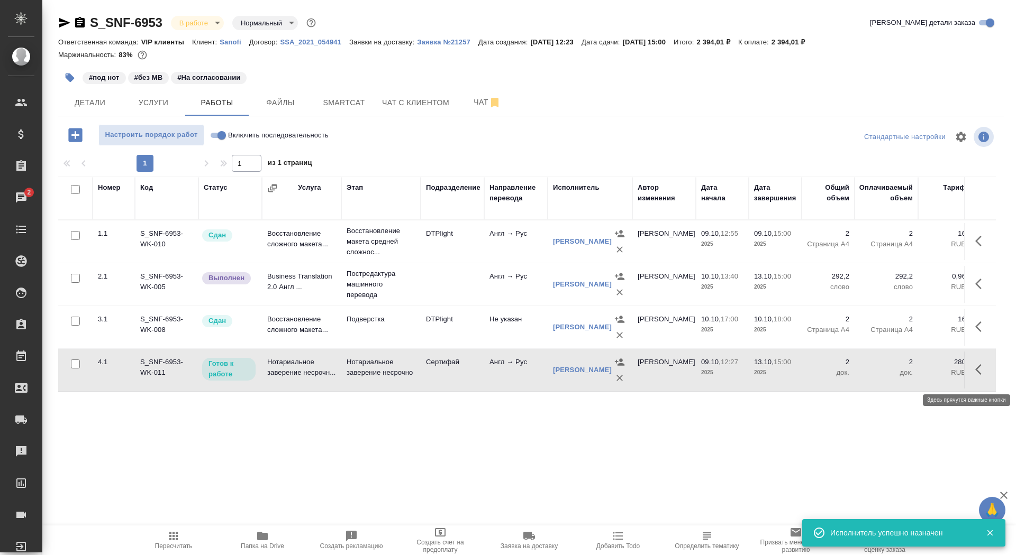
click at [976, 375] on icon "button" at bounding box center [978, 369] width 6 height 11
click at [899, 375] on icon "button" at bounding box center [903, 369] width 13 height 13
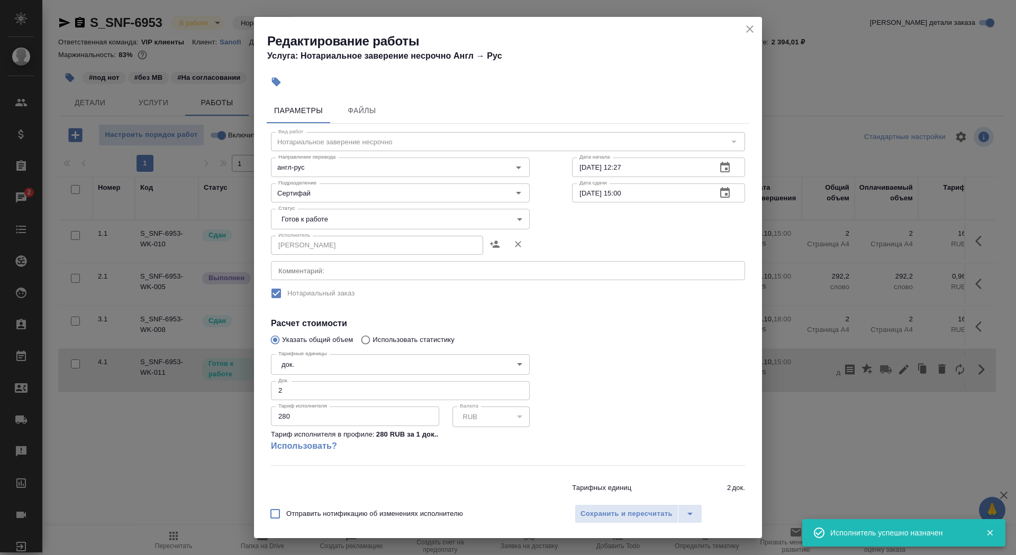
click at [361, 208] on div "Статус [PERSON_NAME] к работе readyForWork Статус" at bounding box center [400, 218] width 301 height 69
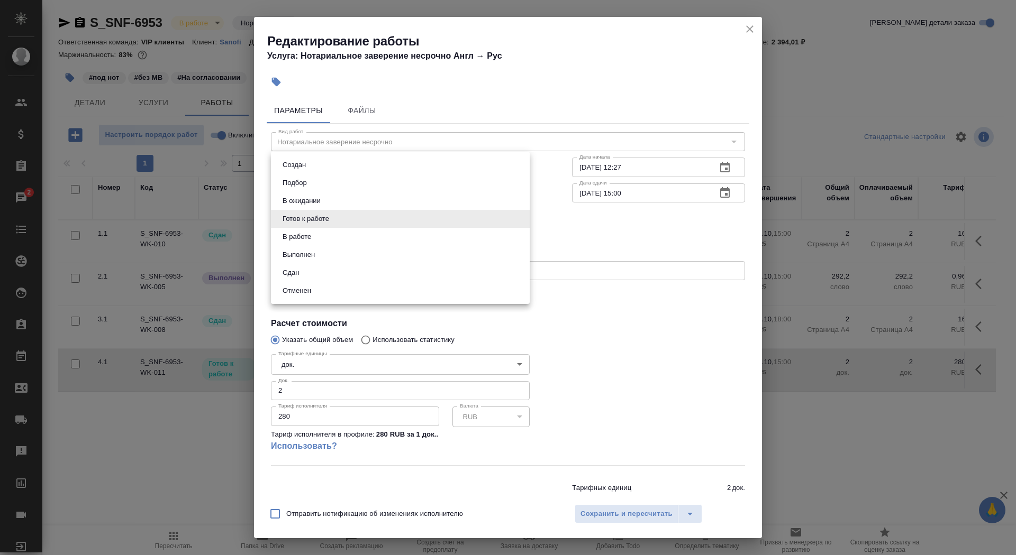
click at [361, 220] on body "🙏 .cls-1 fill:#fff; AWATERA Saydasheva Dilyara Клиенты Спецификации Заказы 2 Ча…" at bounding box center [508, 277] width 1016 height 555
click at [357, 278] on li "Сдан" at bounding box center [400, 273] width 259 height 18
type input "closed"
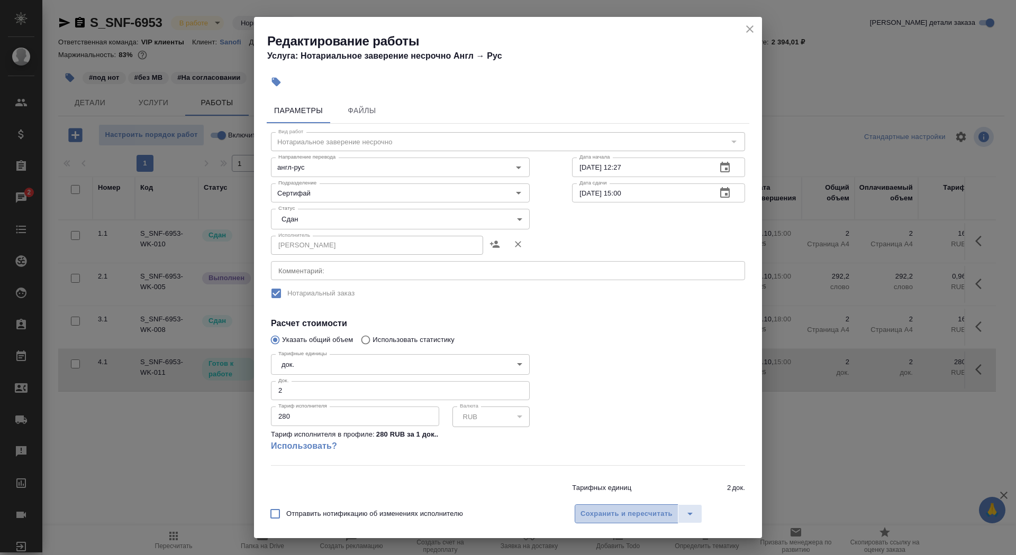
click at [621, 507] on button "Сохранить и пересчитать" at bounding box center [626, 514] width 104 height 19
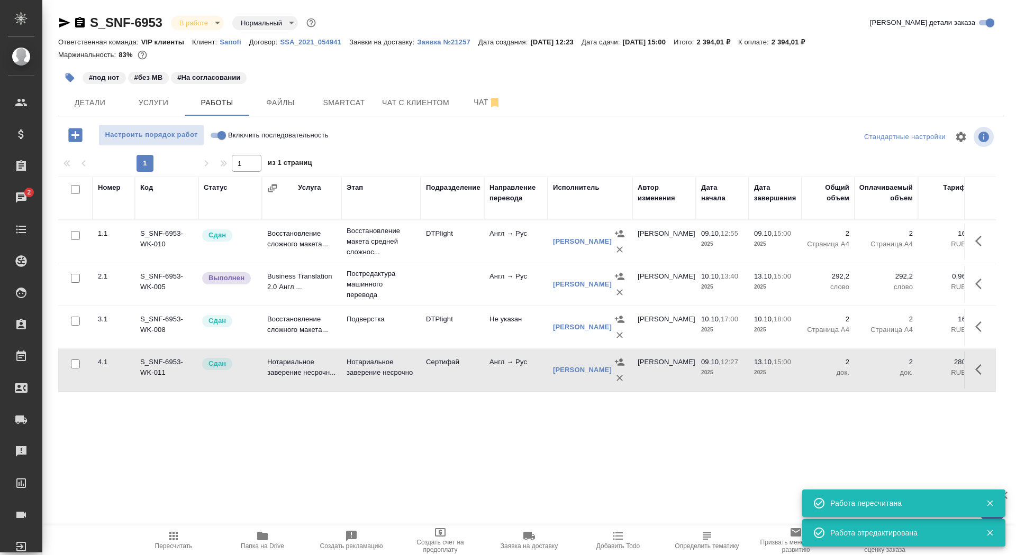
click at [86, 20] on div "S_SNF-6953 В работе inProgress Нормальный normal" at bounding box center [188, 22] width 260 height 17
click at [80, 19] on icon "button" at bounding box center [80, 22] width 10 height 11
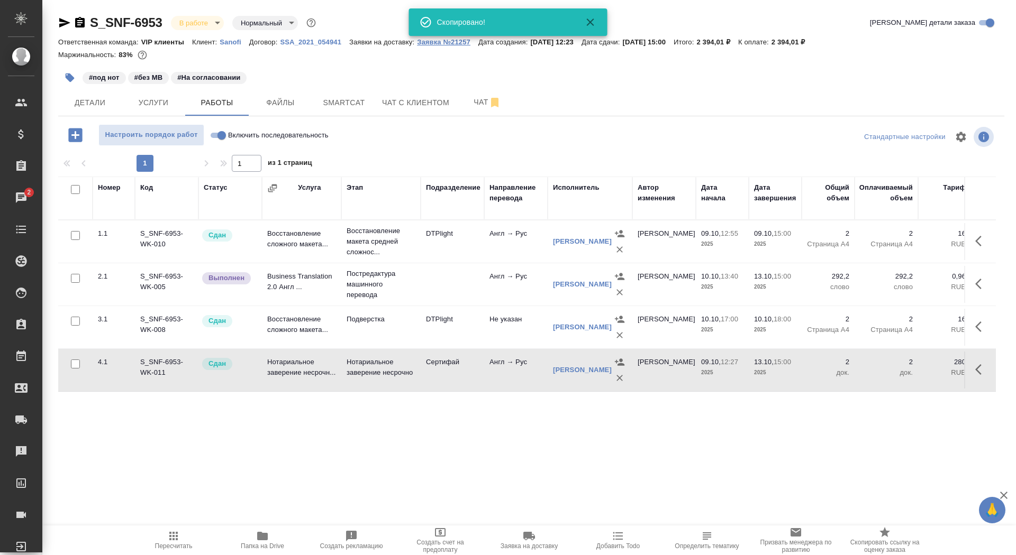
click at [432, 43] on p "Заявка №21257" at bounding box center [447, 42] width 61 height 8
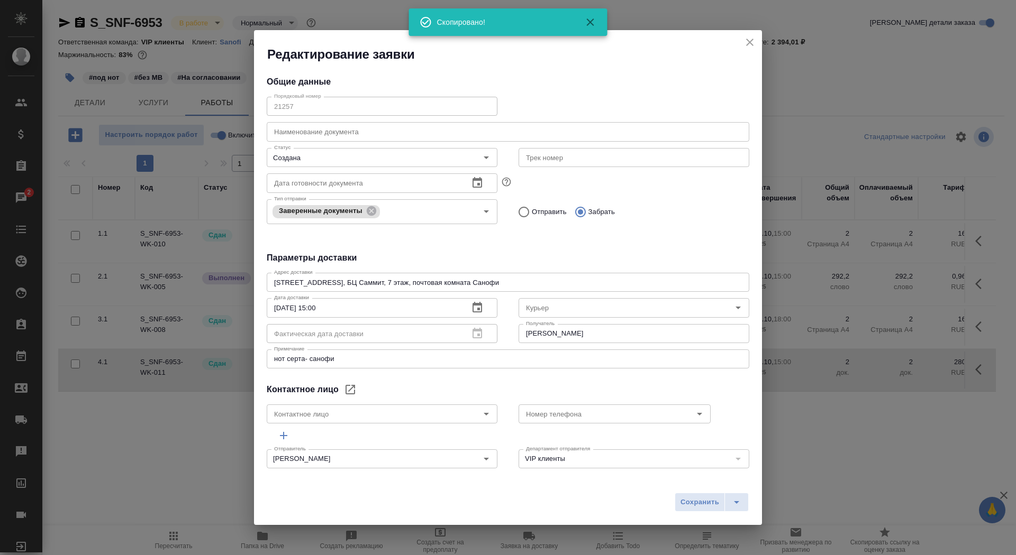
type input "Ternovaia Elena"
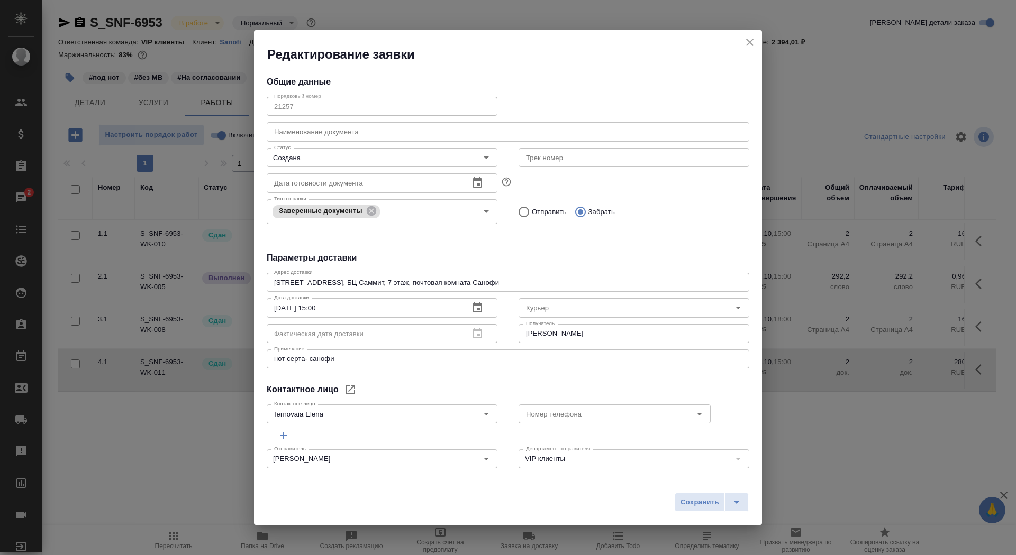
click at [756, 41] on button "close" at bounding box center [750, 42] width 16 height 16
